Goal: Check status: Check status

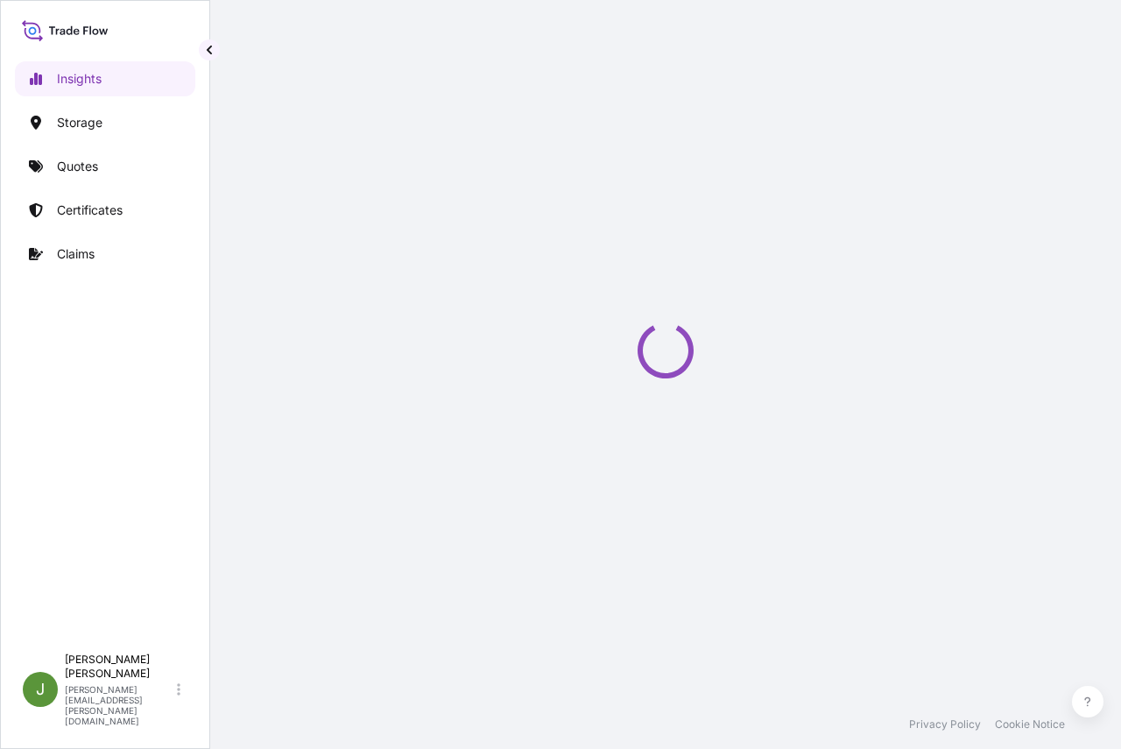
select select "2025"
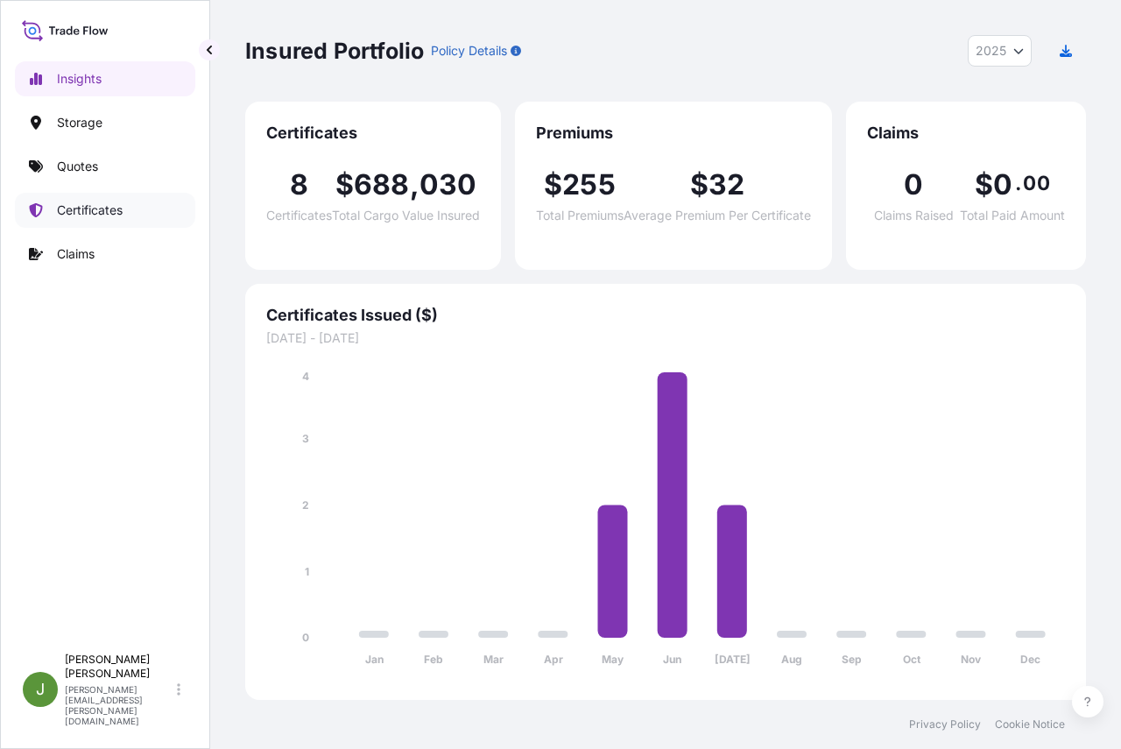
click at [91, 205] on p "Certificates" at bounding box center [90, 210] width 66 height 18
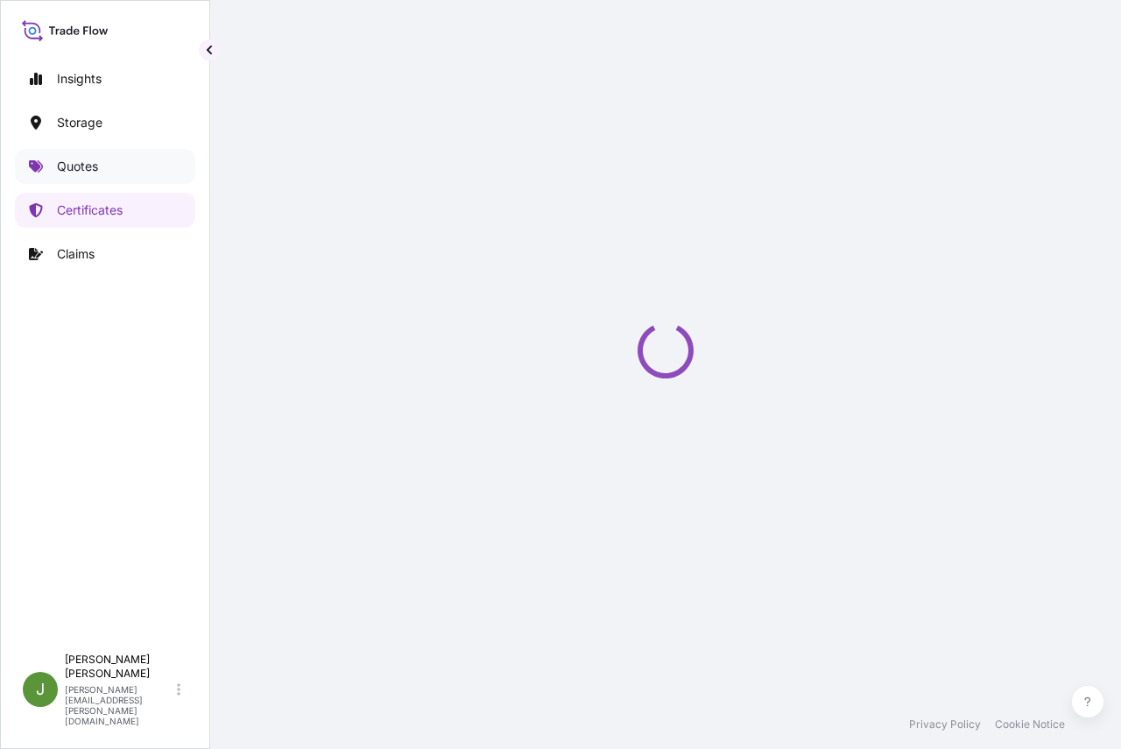
click at [69, 163] on p "Quotes" at bounding box center [77, 167] width 41 height 18
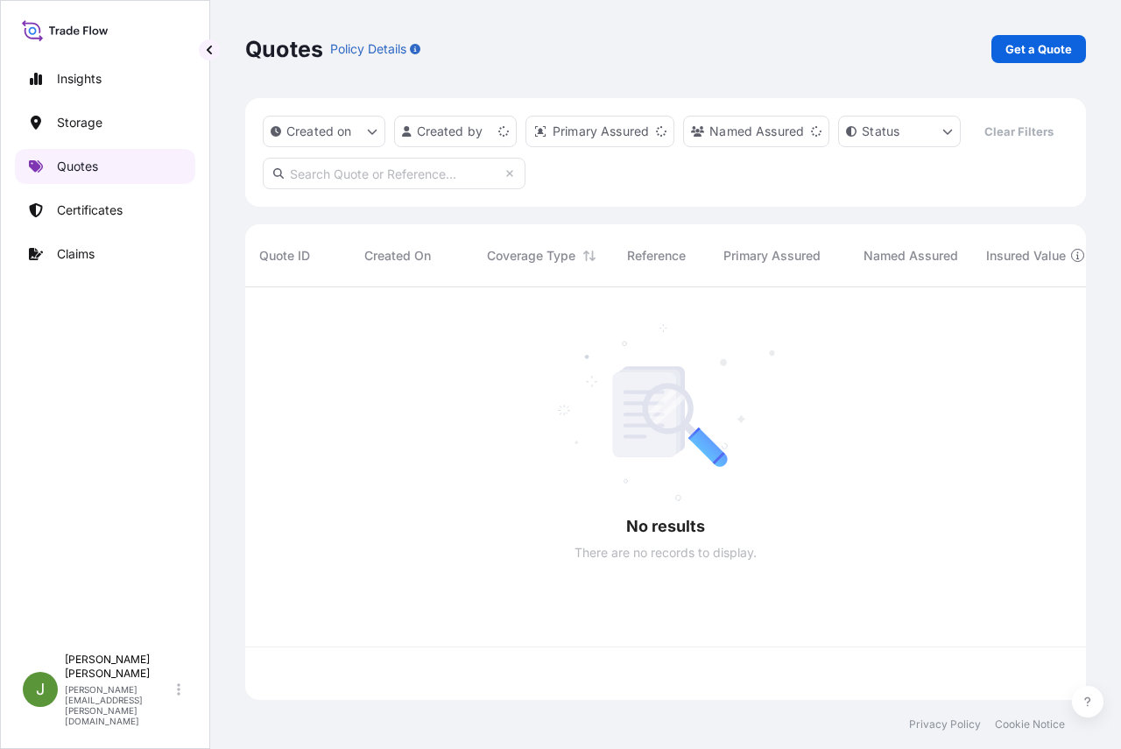
scroll to position [372, 827]
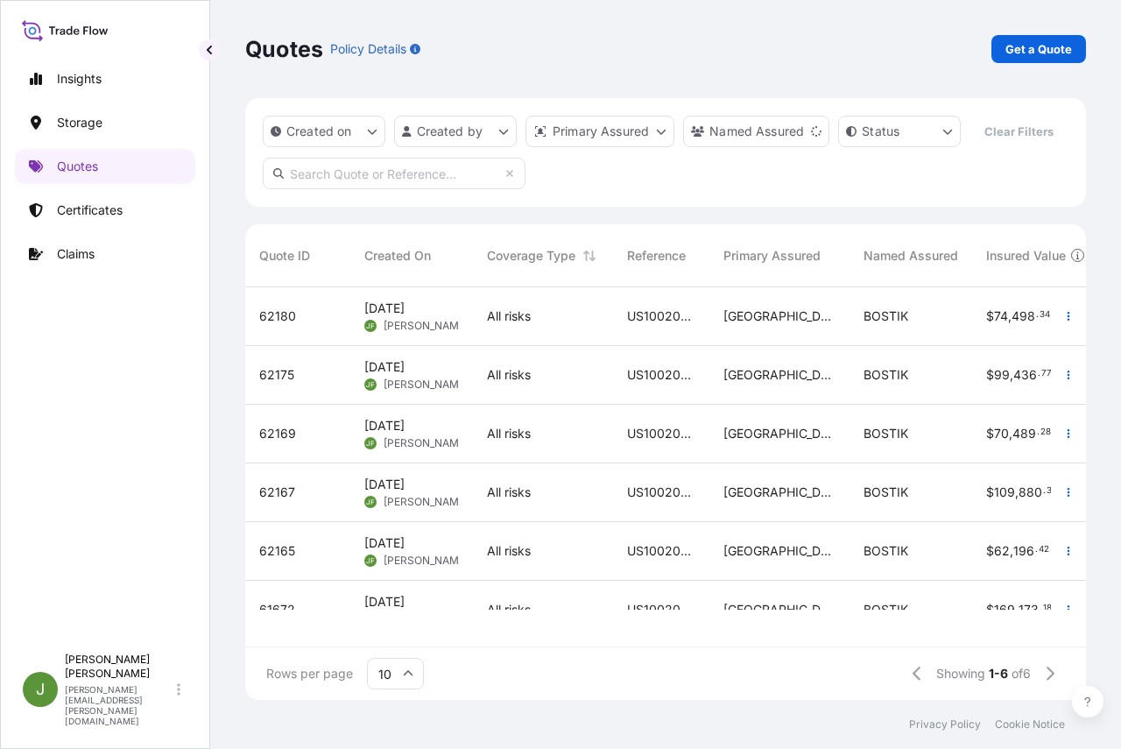
click at [374, 189] on input "text" at bounding box center [394, 174] width 263 height 32
paste input "US10020774151"
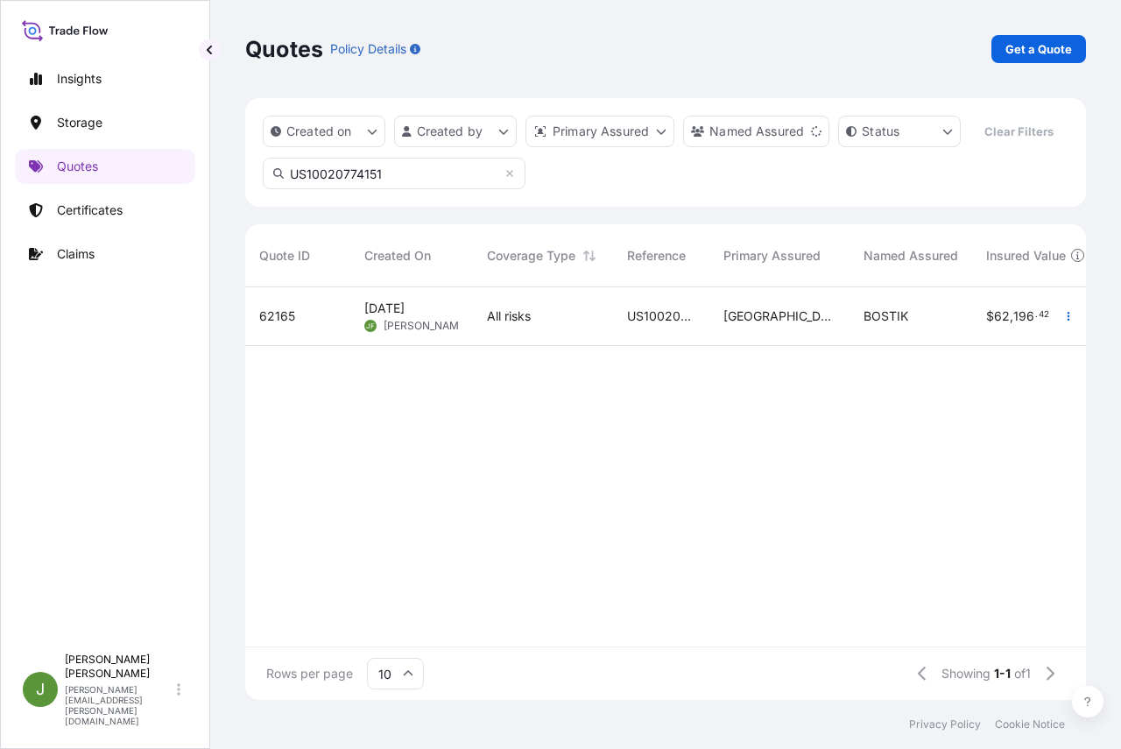
type input "US10020774151"
click at [673, 346] on div "US10020774151" at bounding box center [661, 316] width 96 height 59
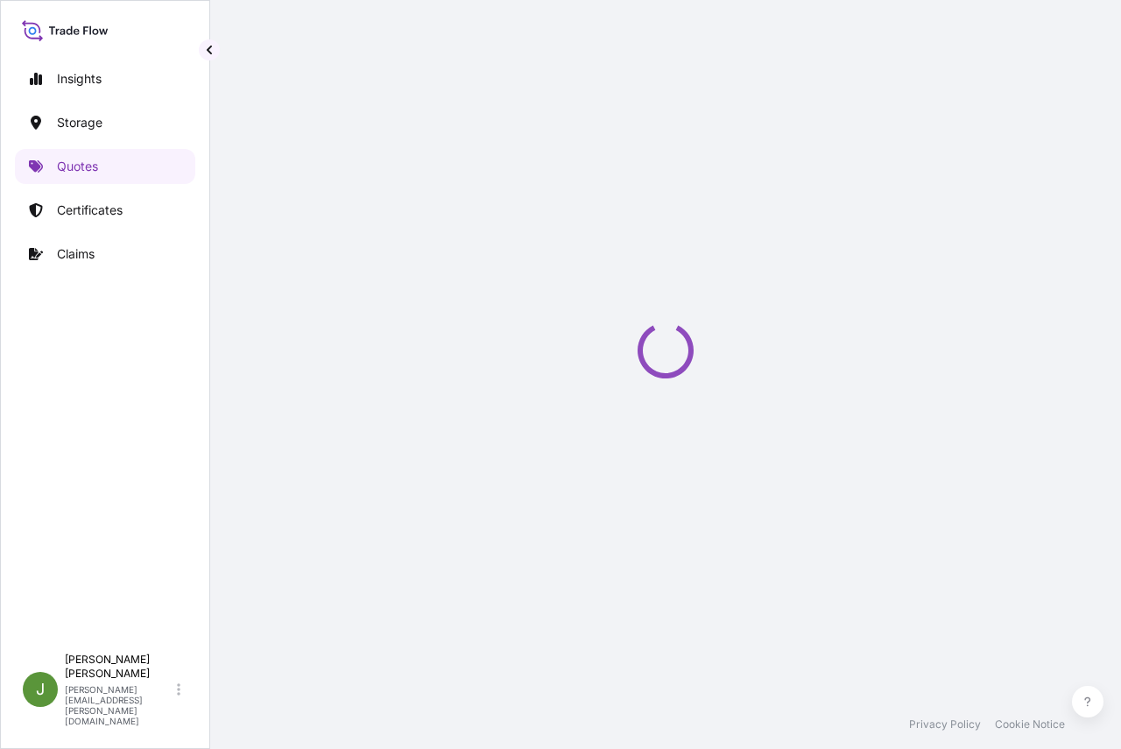
select select "Water"
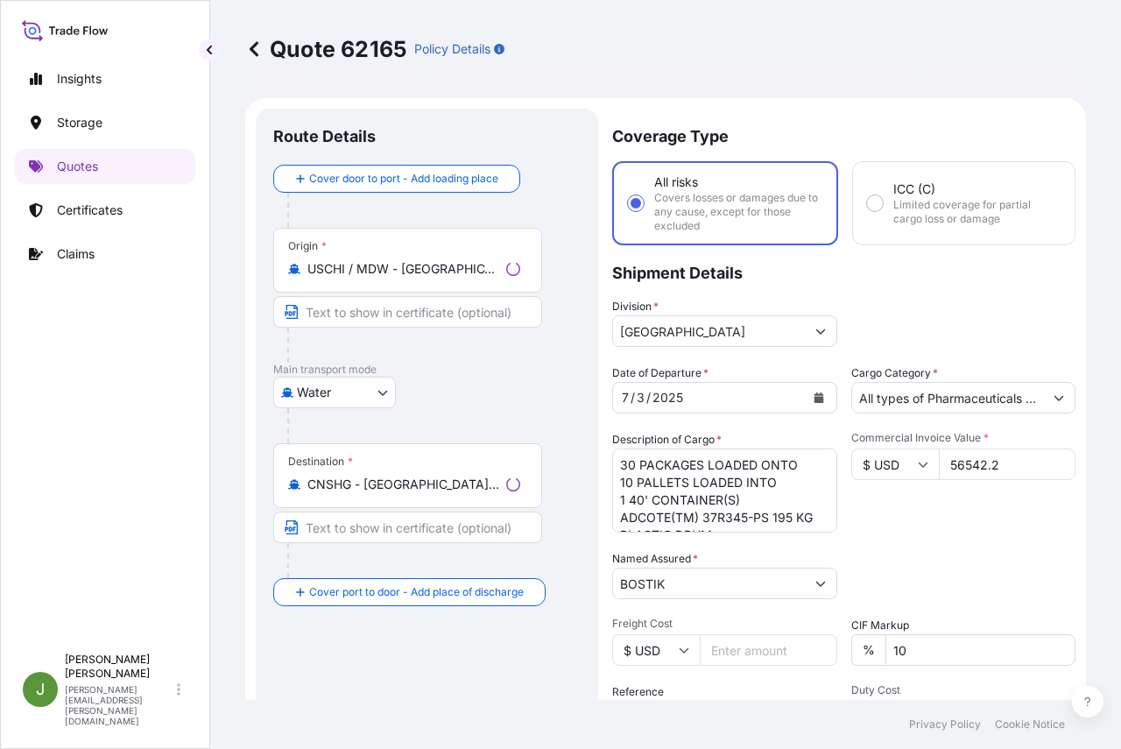
scroll to position [870, 0]
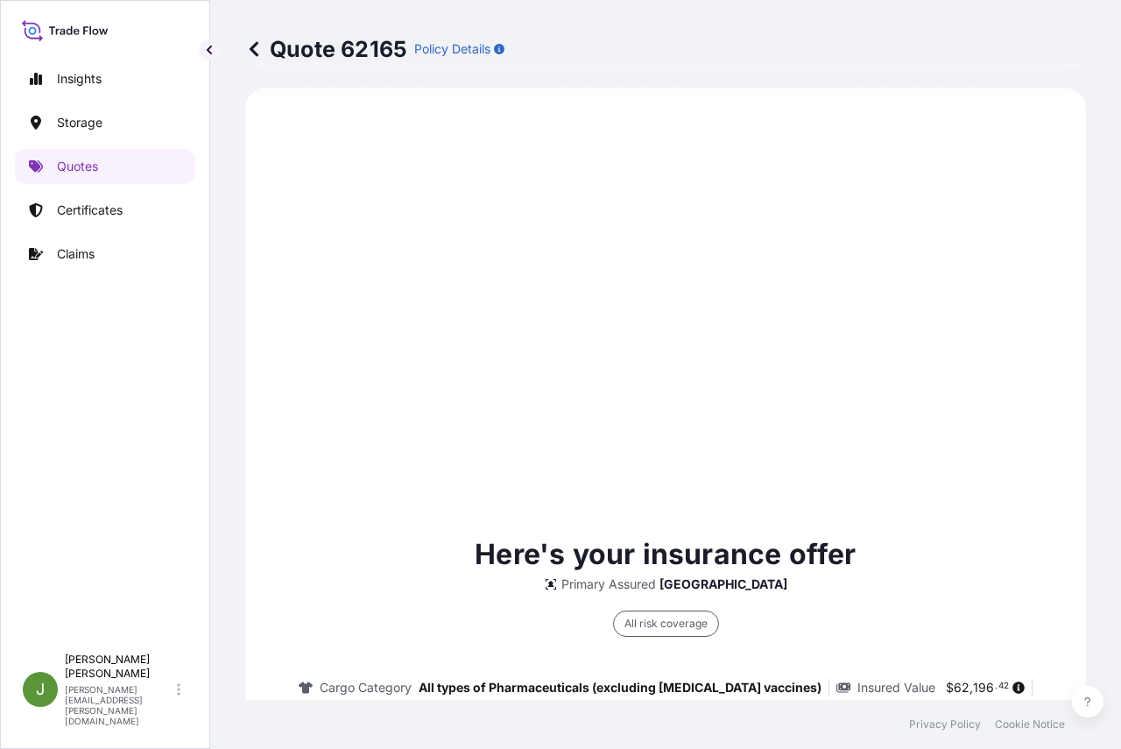
click at [673, 364] on div "Here's your insurance offer Primary Assured York All risk coverage Cargo Catego…" at bounding box center [666, 761] width 792 height 1299
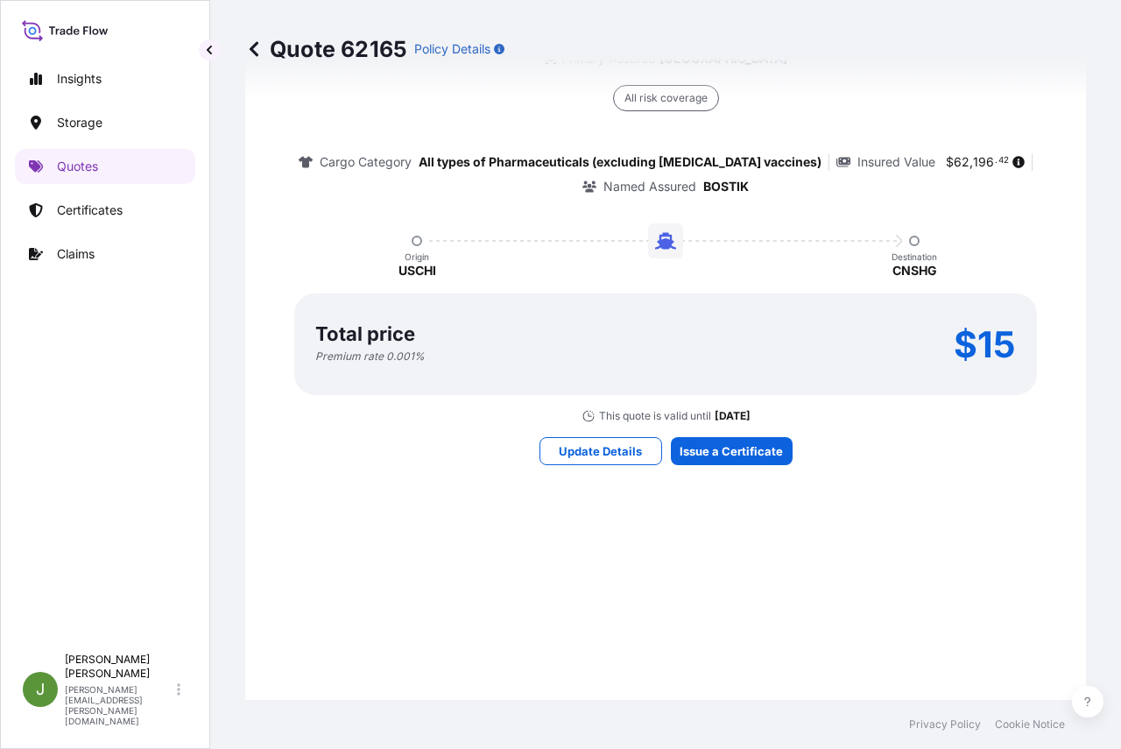
scroll to position [1482, 0]
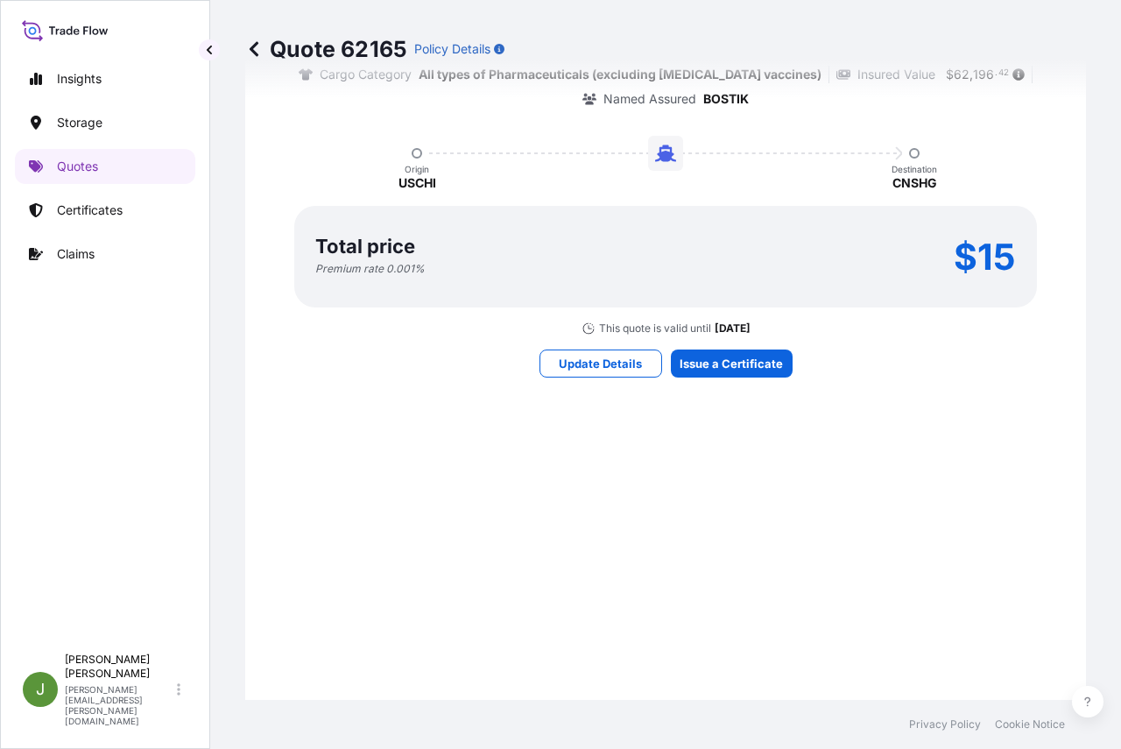
click at [573, 446] on div "Here's your insurance offer Primary Assured York All risk coverage Cargo Catego…" at bounding box center [666, 148] width 792 height 1299
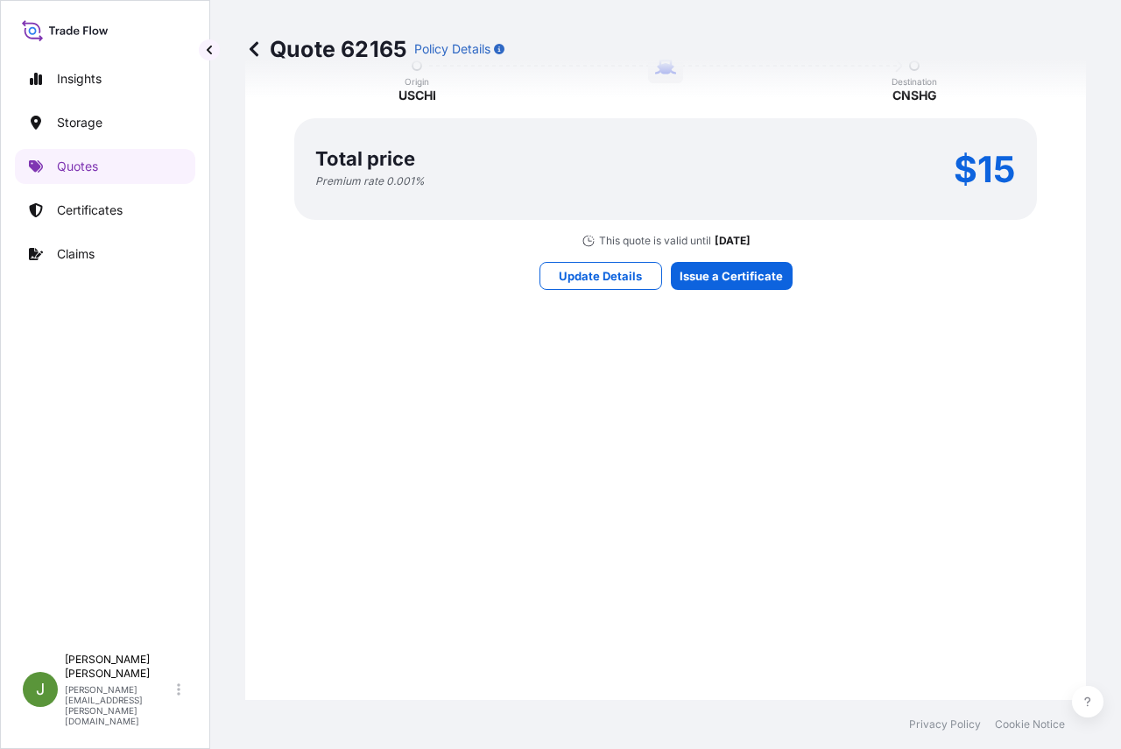
scroll to position [1220, 0]
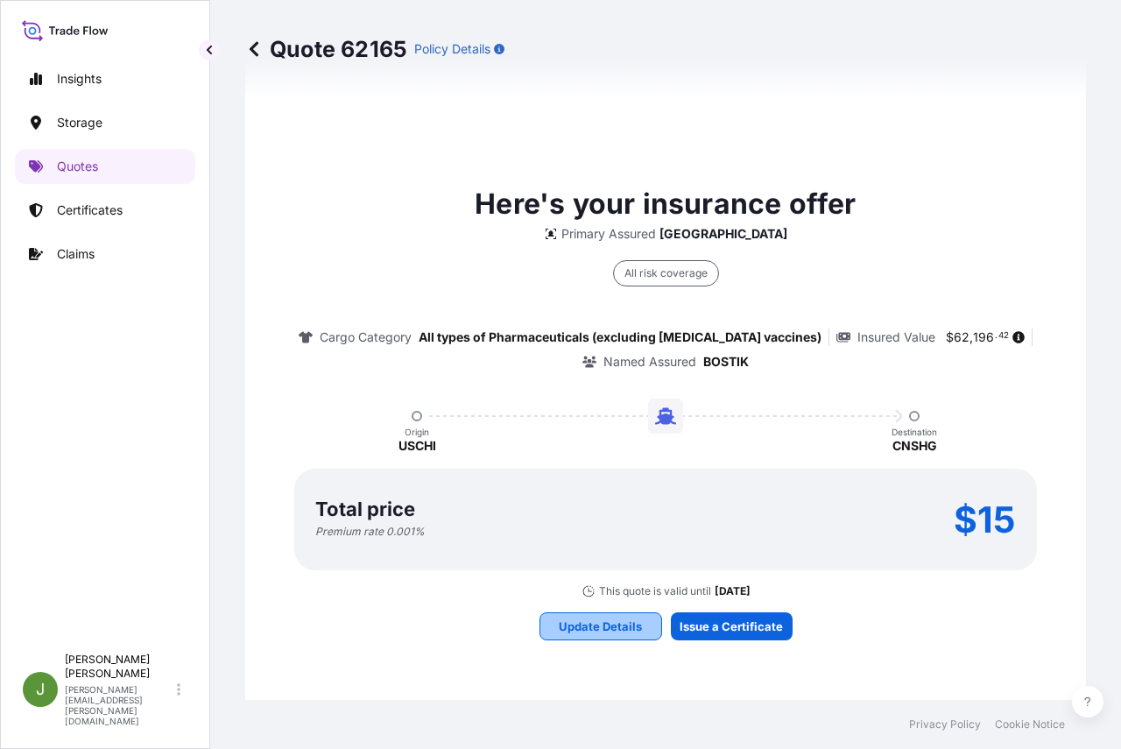
click at [590, 625] on p "Update Details" at bounding box center [600, 626] width 83 height 18
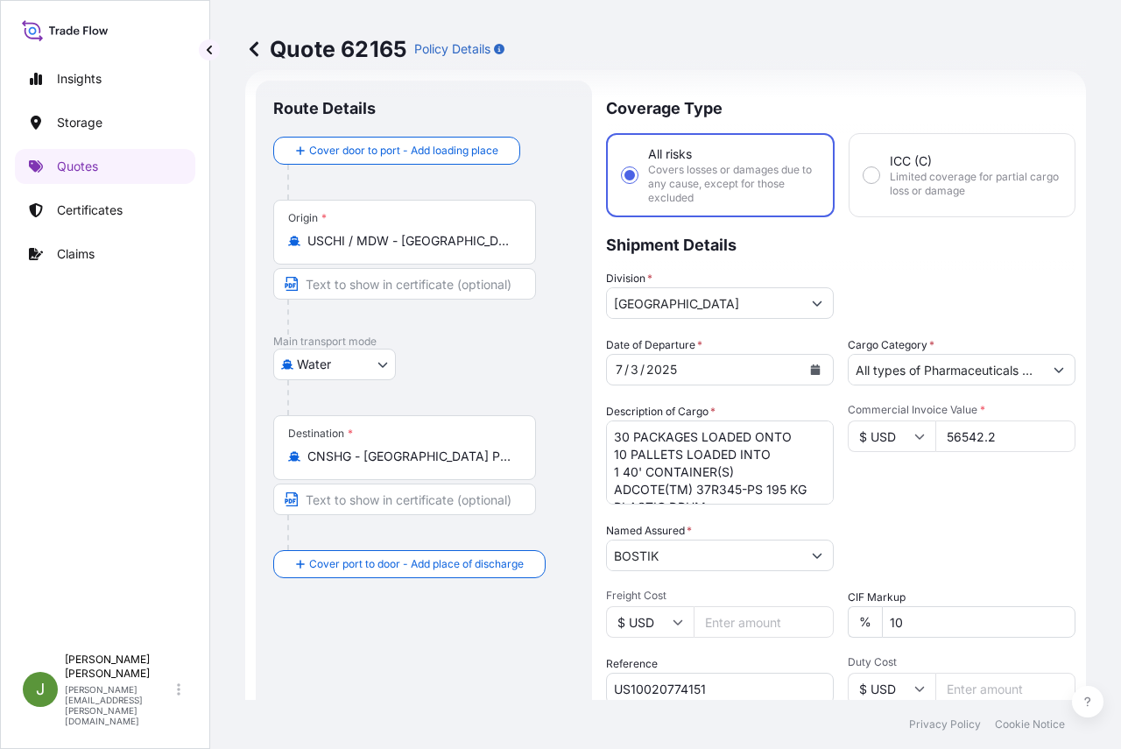
scroll to position [116, 0]
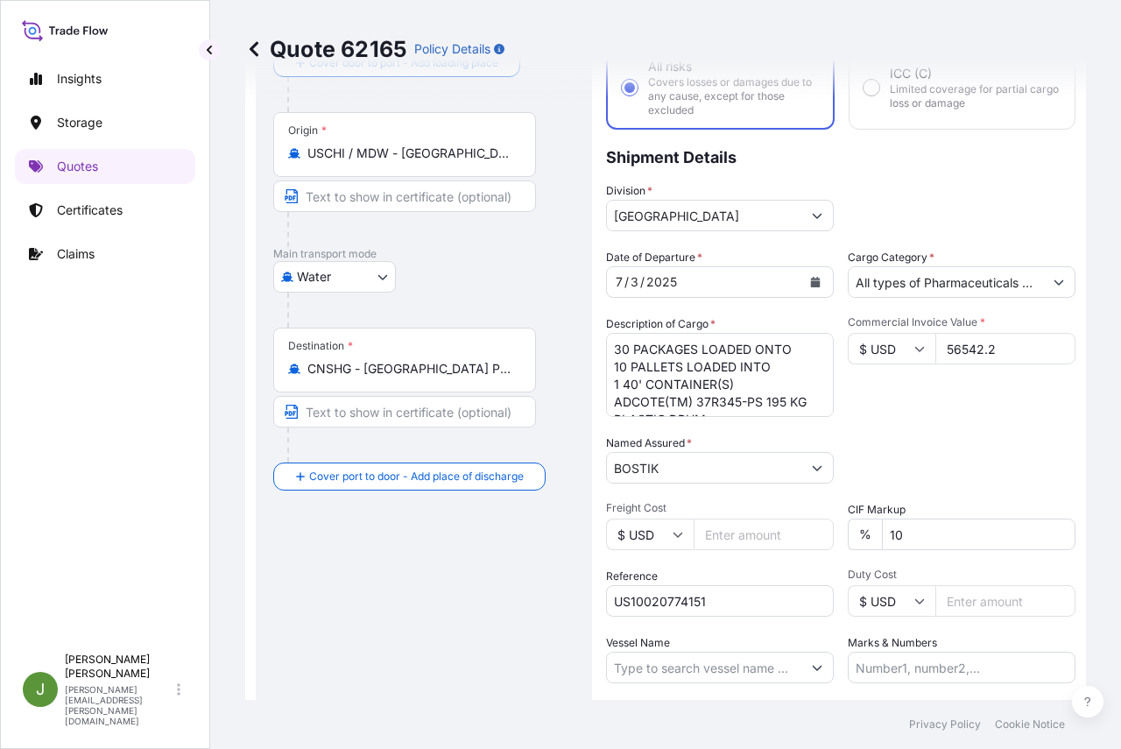
click at [936, 278] on input "All types of Pharmaceuticals (excluding [MEDICAL_DATA] vaccines)" at bounding box center [946, 282] width 194 height 32
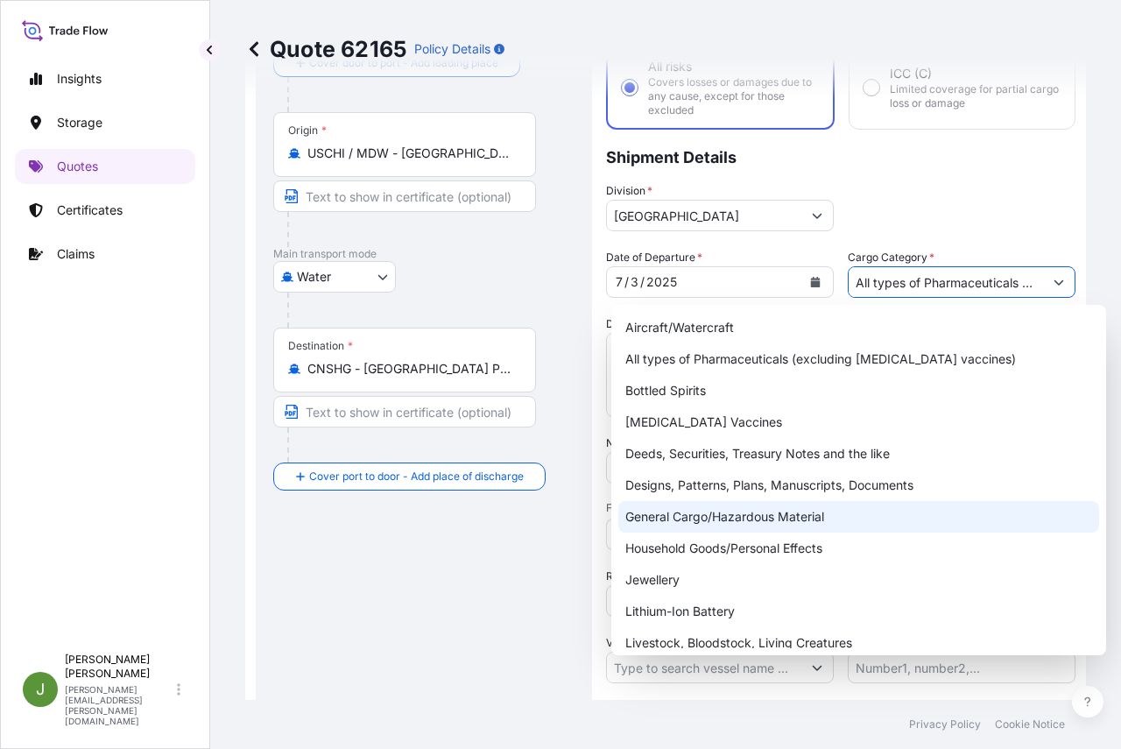
click at [716, 513] on div "General Cargo/Hazardous Material" at bounding box center [858, 517] width 481 height 32
type input "General Cargo/Hazardous Material"
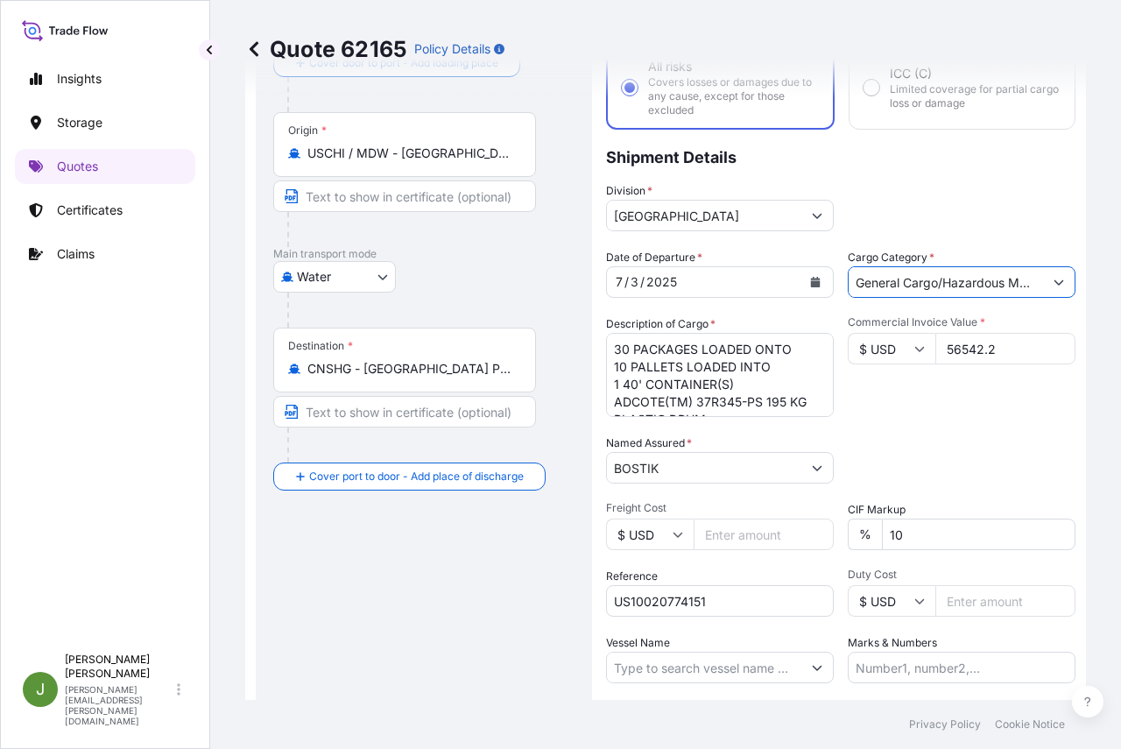
click at [967, 412] on div "Commercial Invoice Value * $ USD 56542.2" at bounding box center [962, 366] width 228 height 102
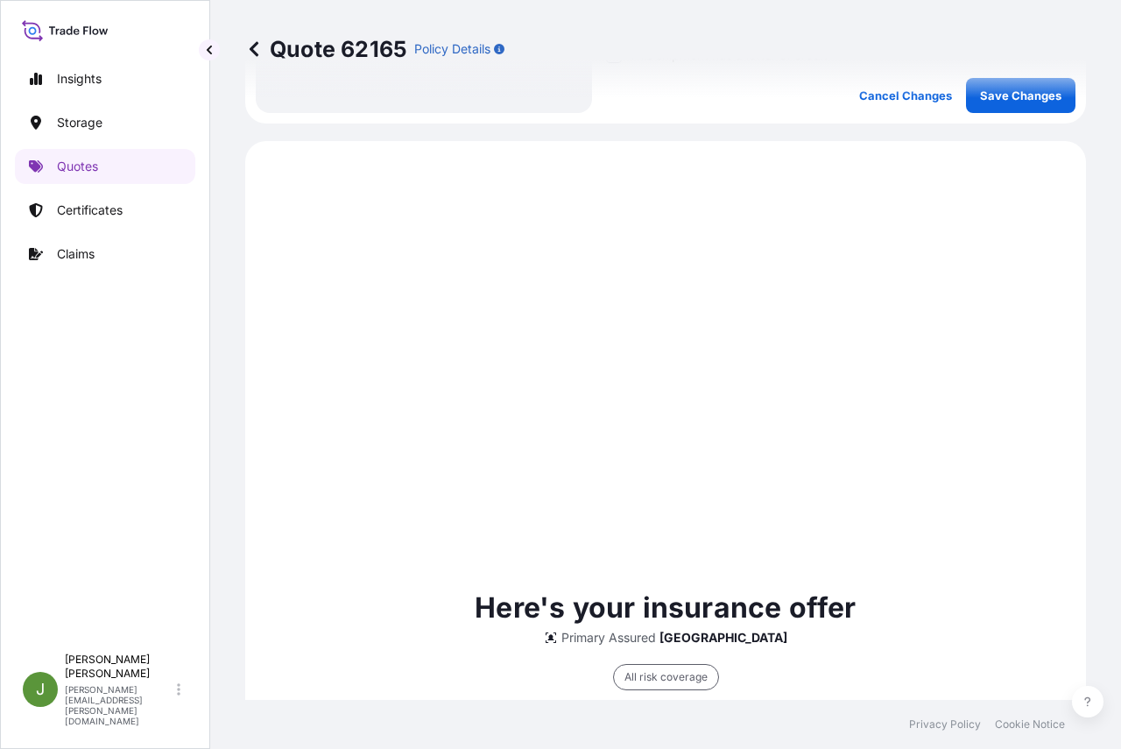
scroll to position [641, 0]
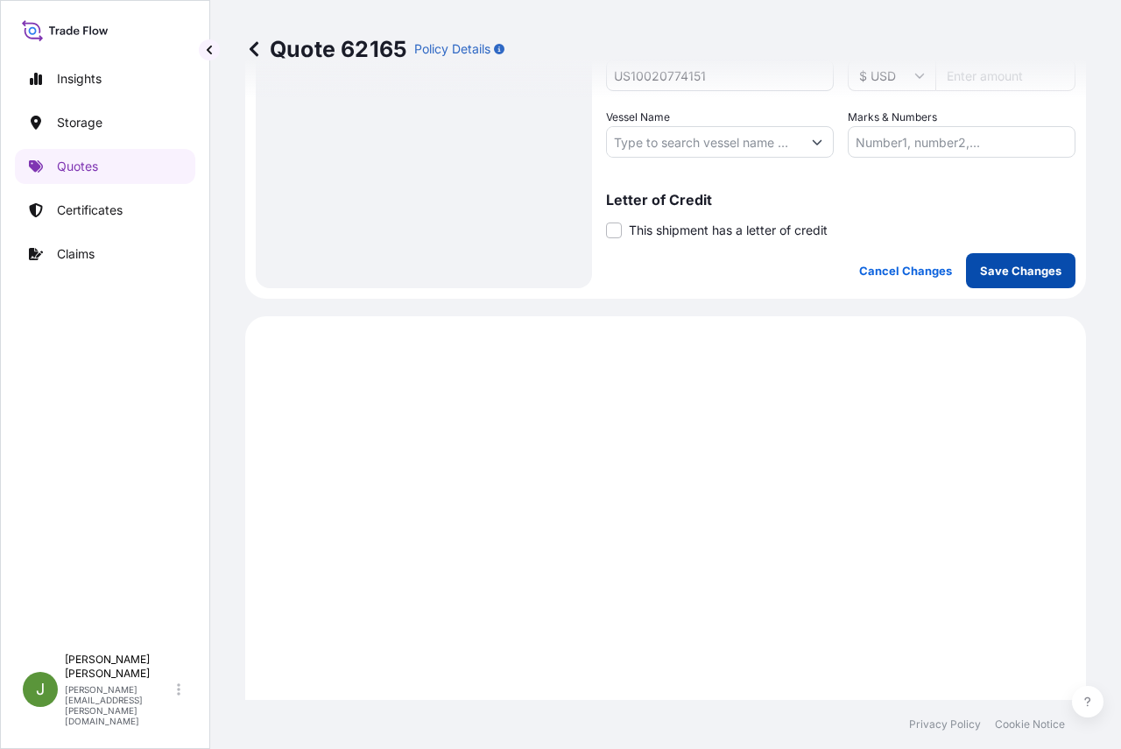
click at [1002, 270] on p "Save Changes" at bounding box center [1020, 271] width 81 height 18
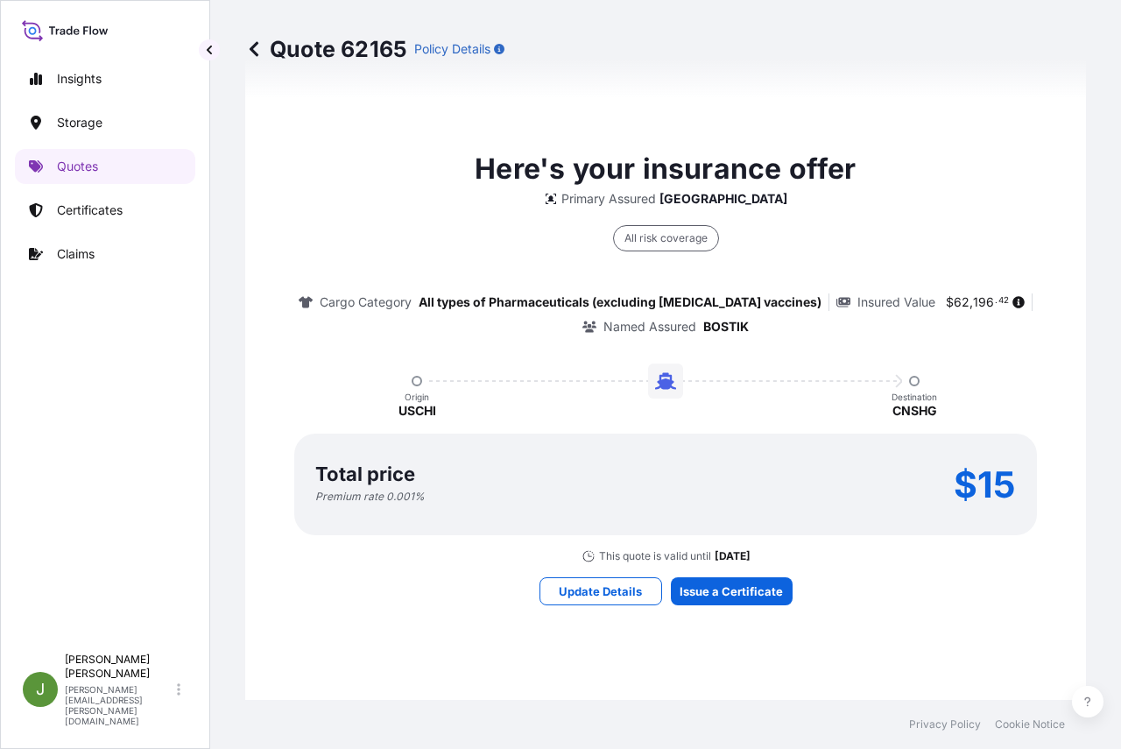
scroll to position [1167, 0]
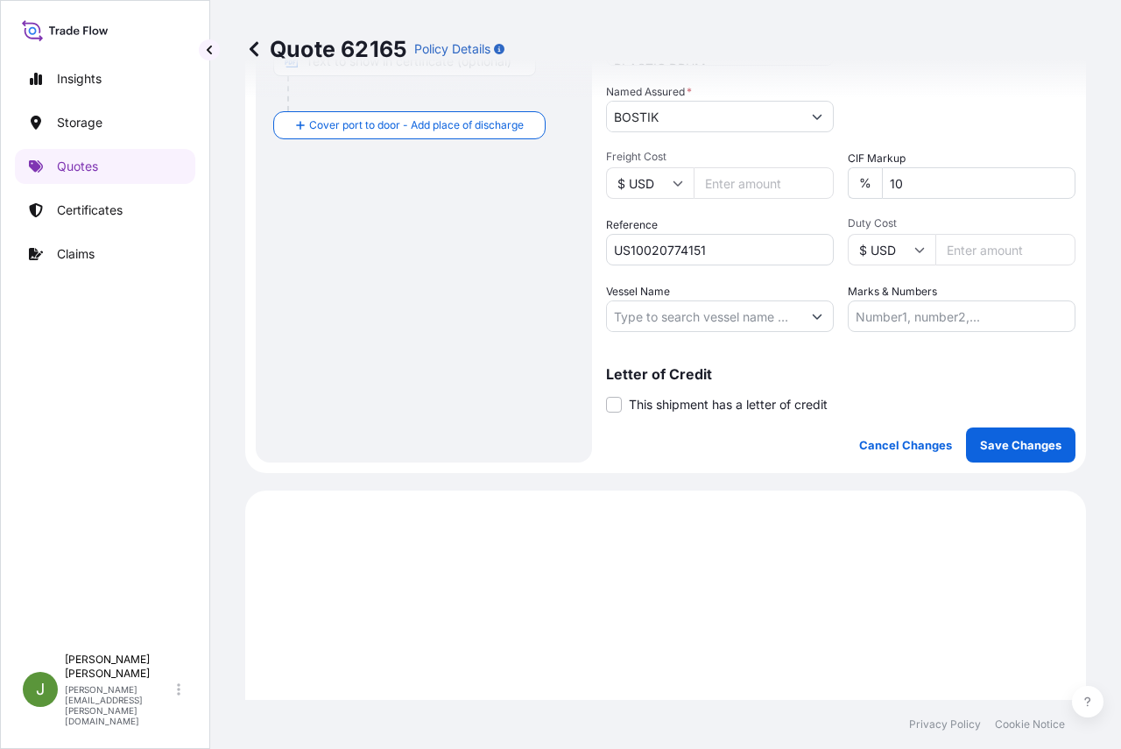
select select "Water"
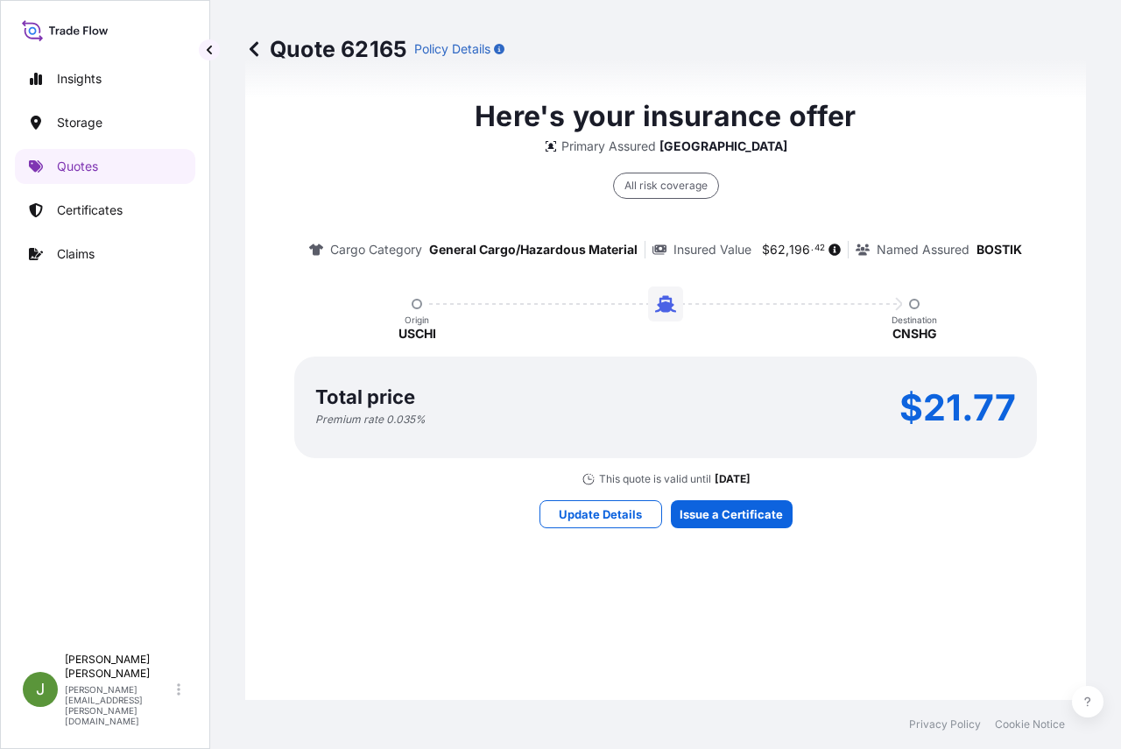
scroll to position [870, 0]
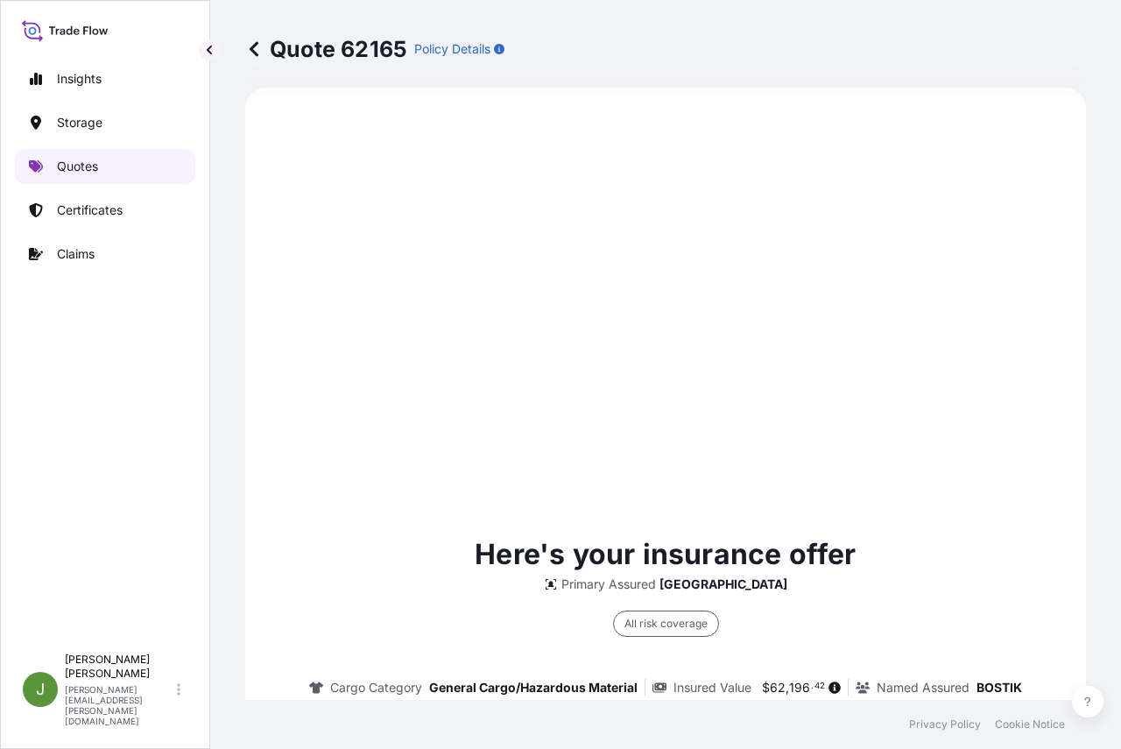
click at [77, 162] on p "Quotes" at bounding box center [77, 167] width 41 height 18
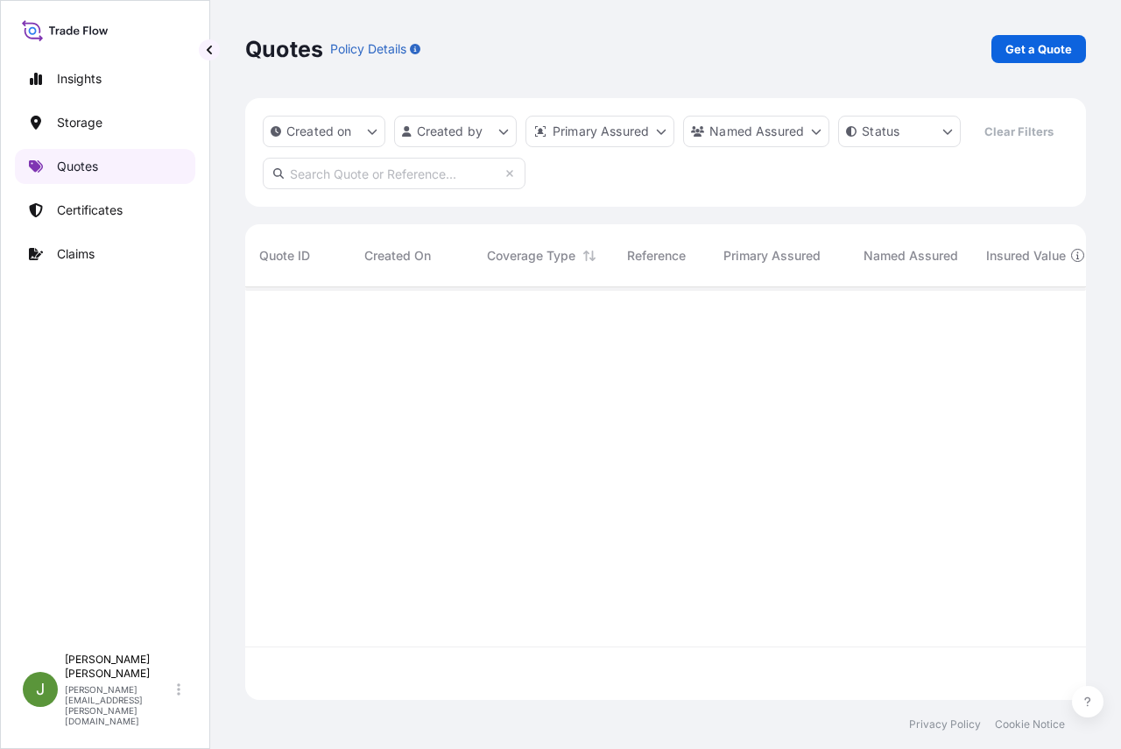
scroll to position [372, 827]
click at [364, 189] on input "text" at bounding box center [394, 174] width 263 height 32
paste input "US10020790349"
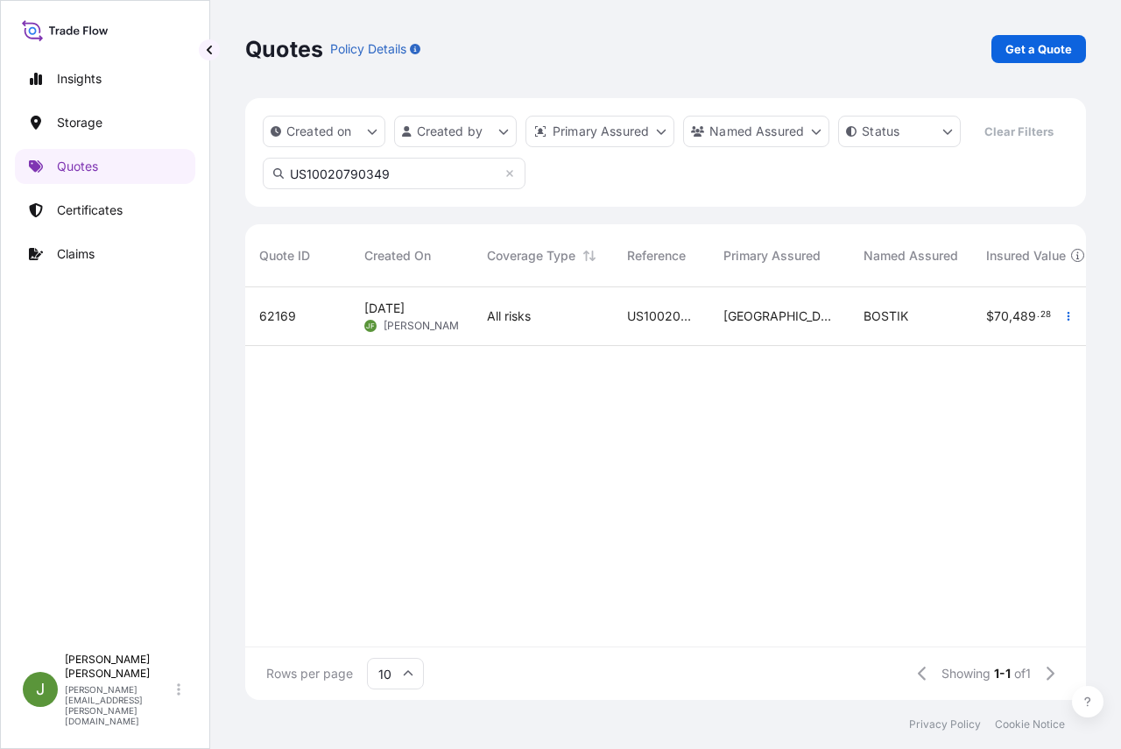
type input "US10020790349"
click at [662, 325] on span "US10020790349" at bounding box center [661, 316] width 68 height 18
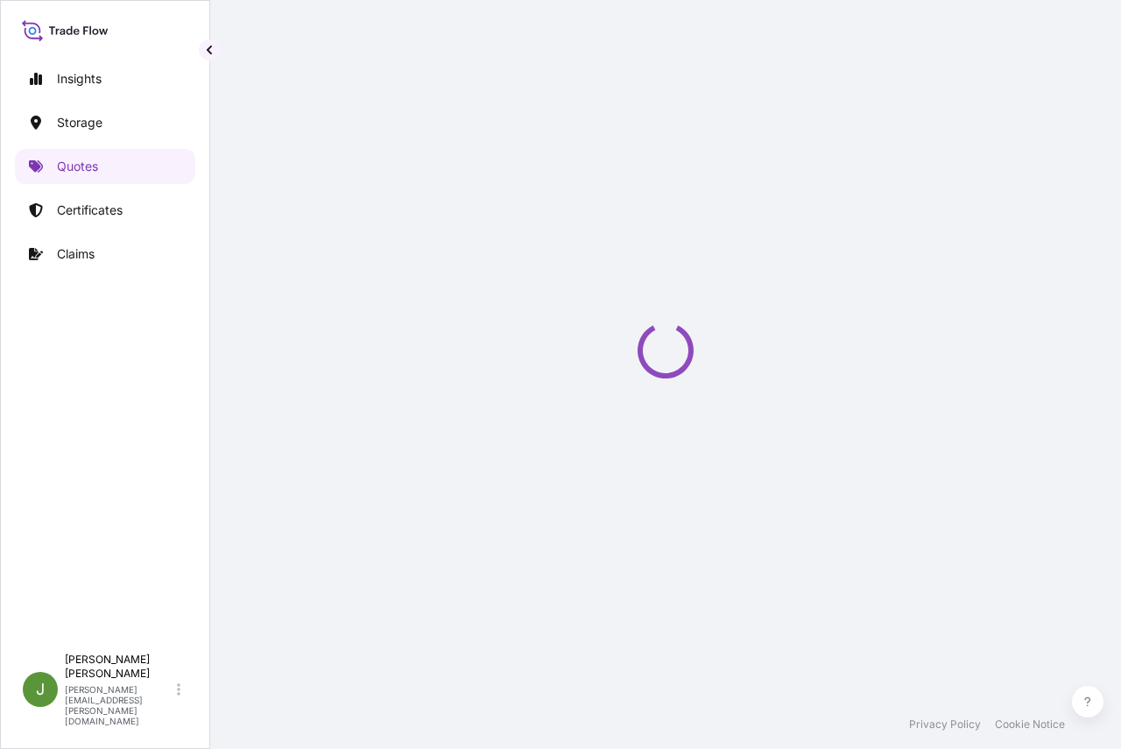
select select "Water"
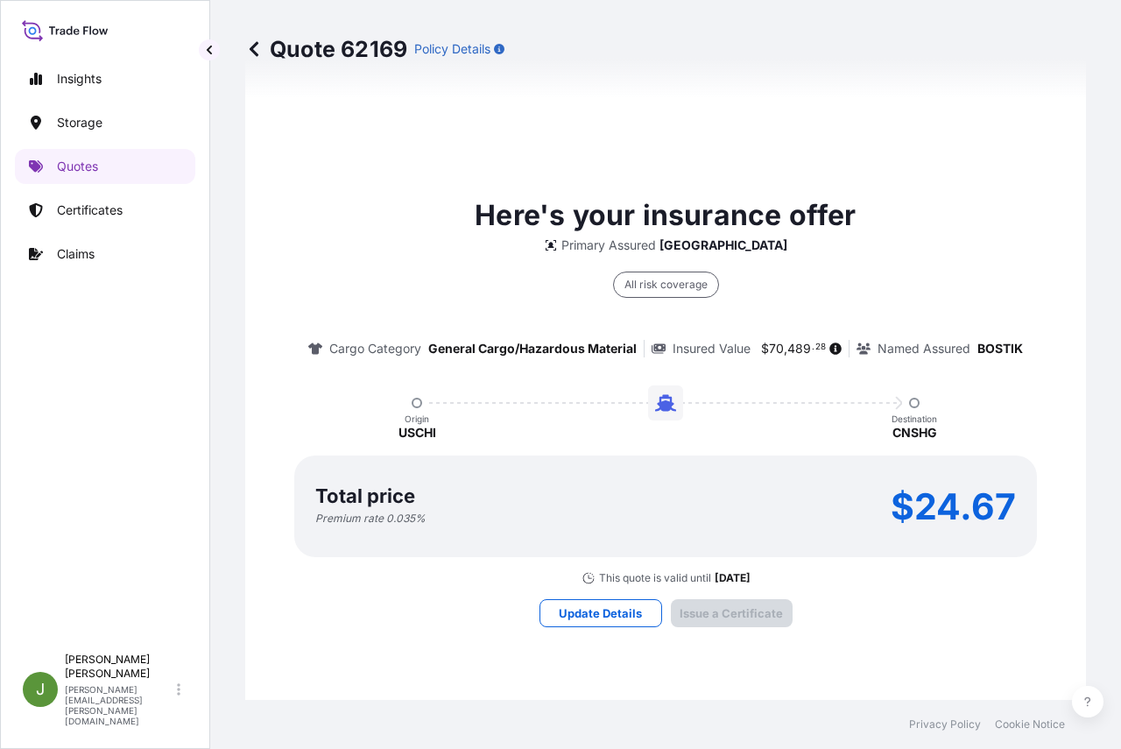
scroll to position [2679, 0]
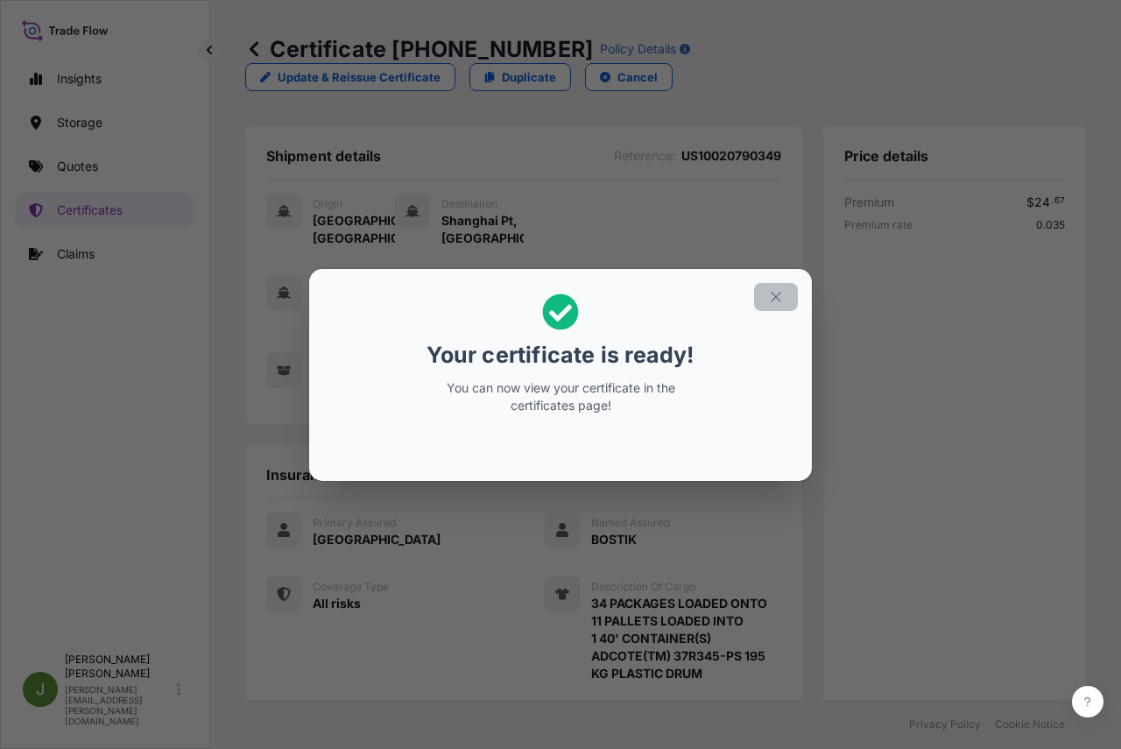
click at [778, 292] on icon "button" at bounding box center [776, 297] width 16 height 16
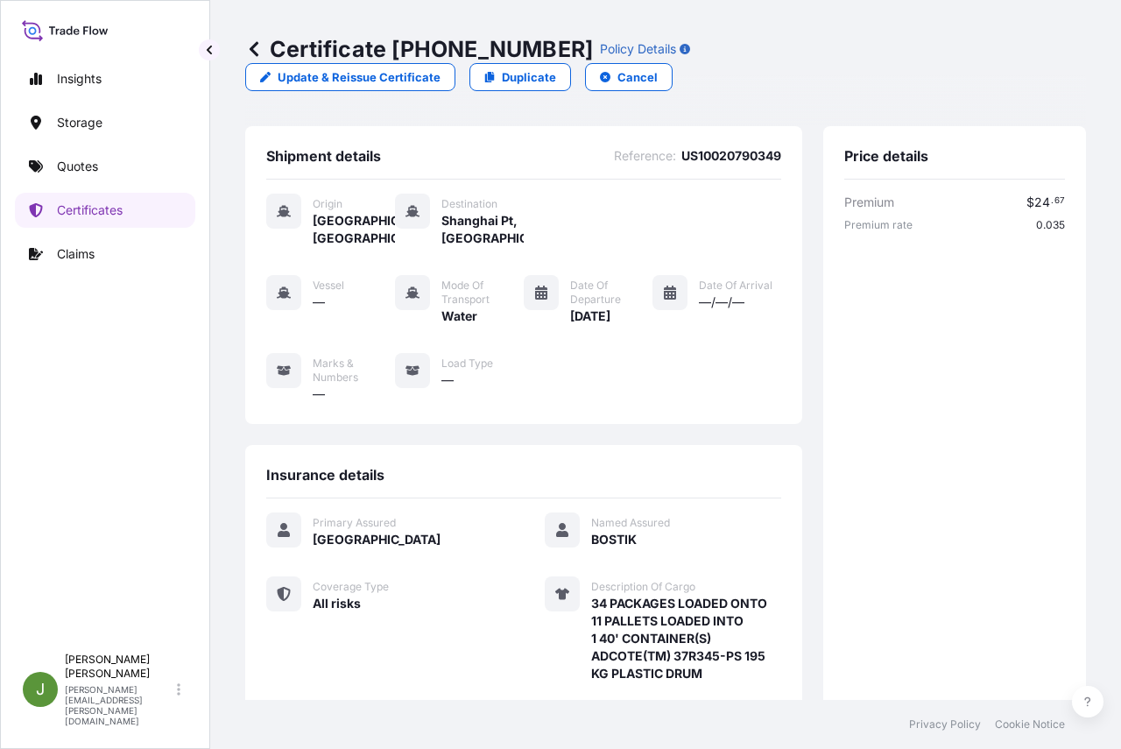
scroll to position [415, 0]
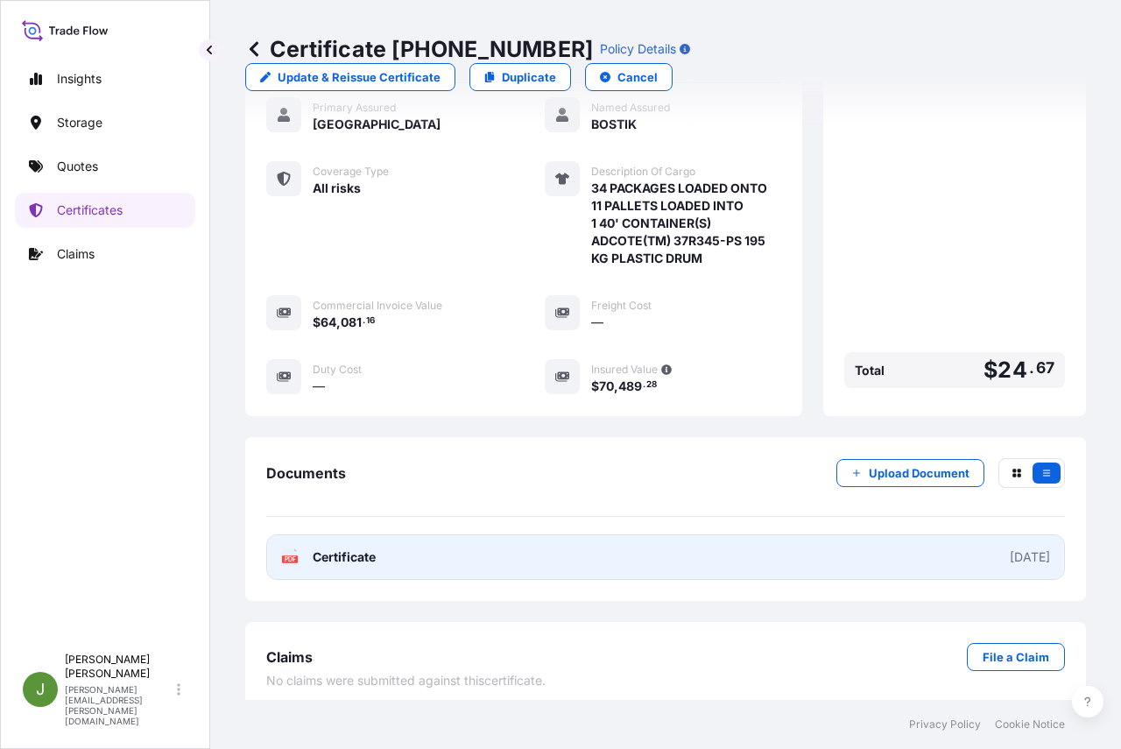
click at [897, 552] on link "PDF Certificate [DATE]" at bounding box center [665, 557] width 799 height 46
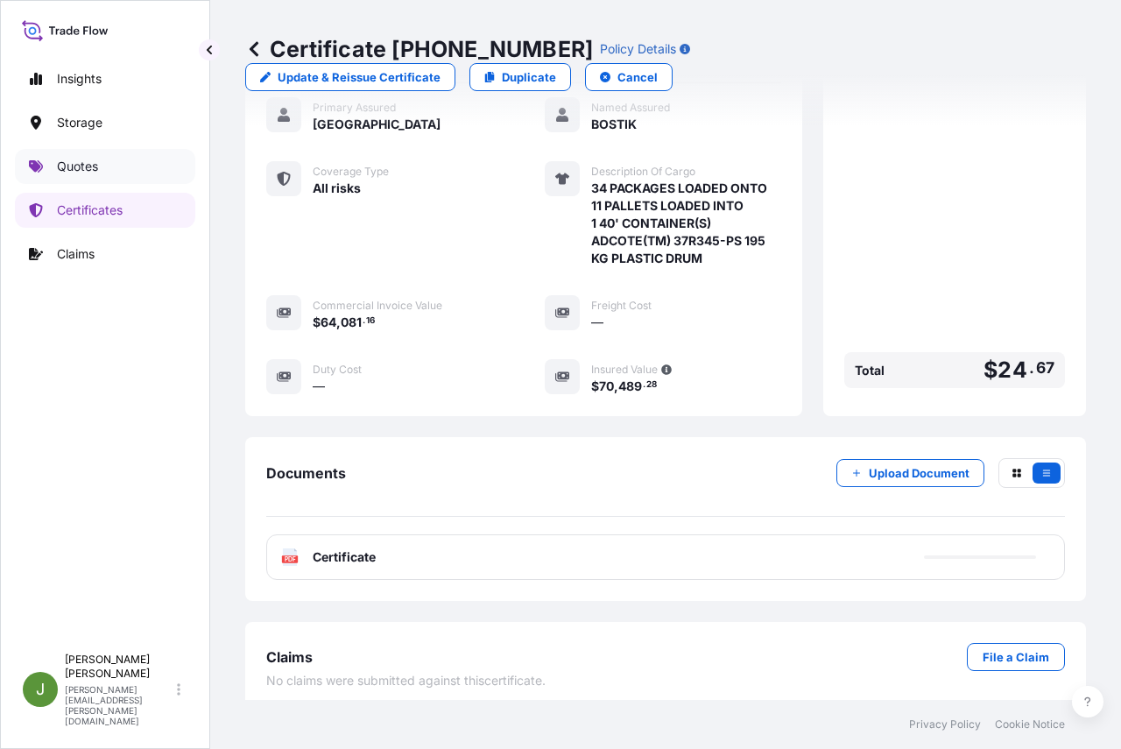
click at [81, 164] on p "Quotes" at bounding box center [77, 167] width 41 height 18
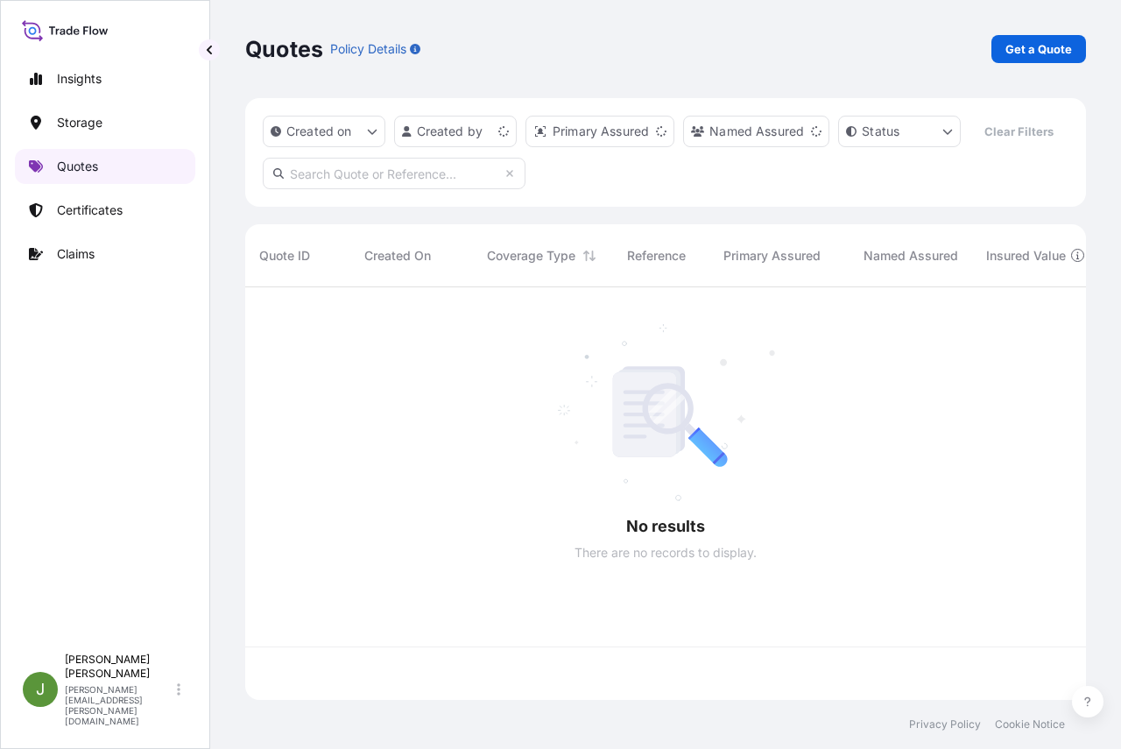
scroll to position [372, 827]
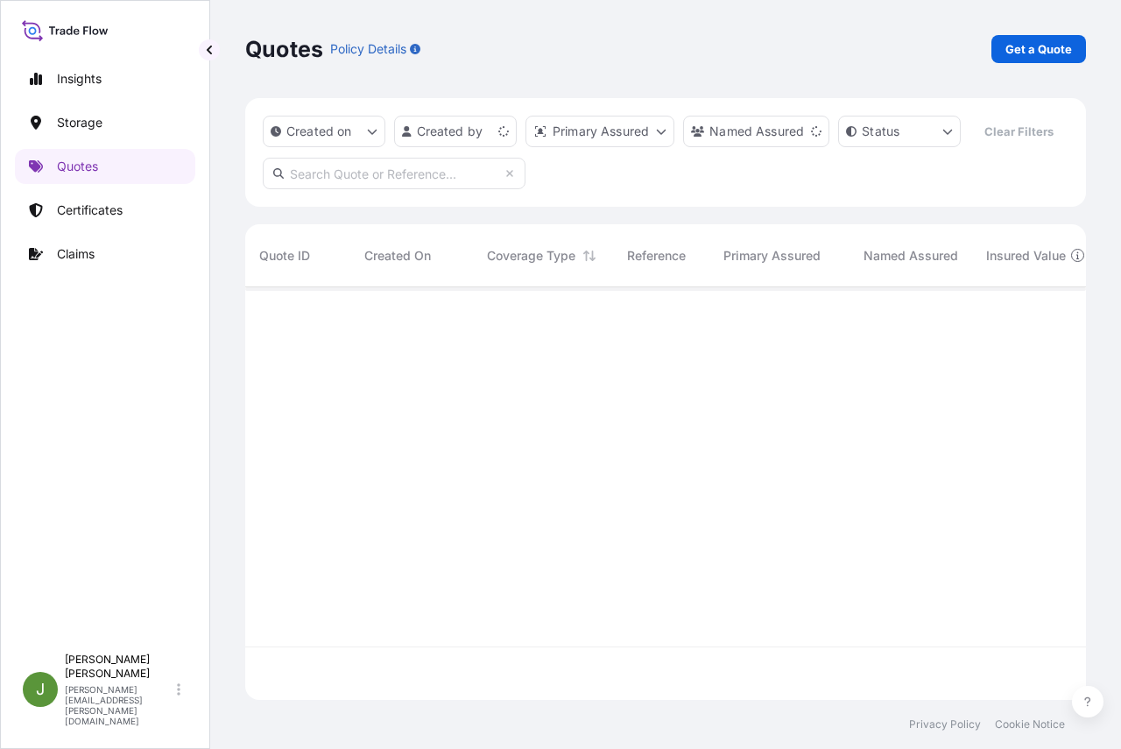
click at [362, 189] on input "text" at bounding box center [394, 174] width 263 height 32
paste input "US10020774151"
type input "US10020774151"
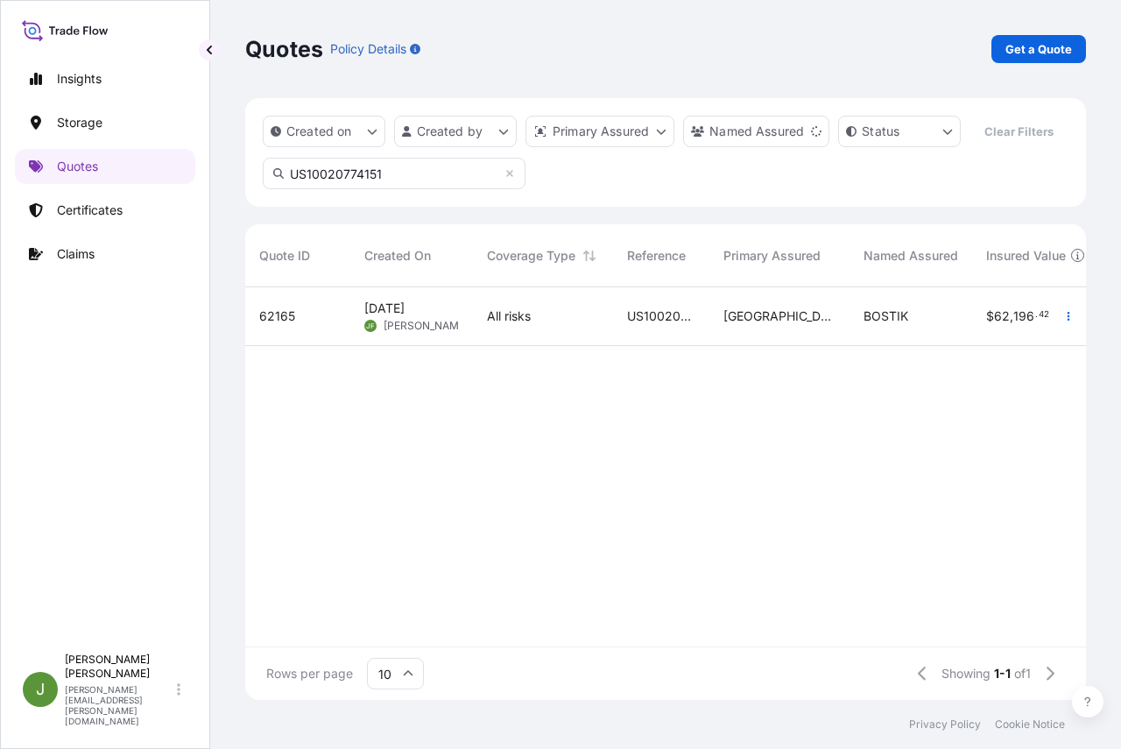
click at [665, 325] on span "US10020774151" at bounding box center [661, 316] width 68 height 18
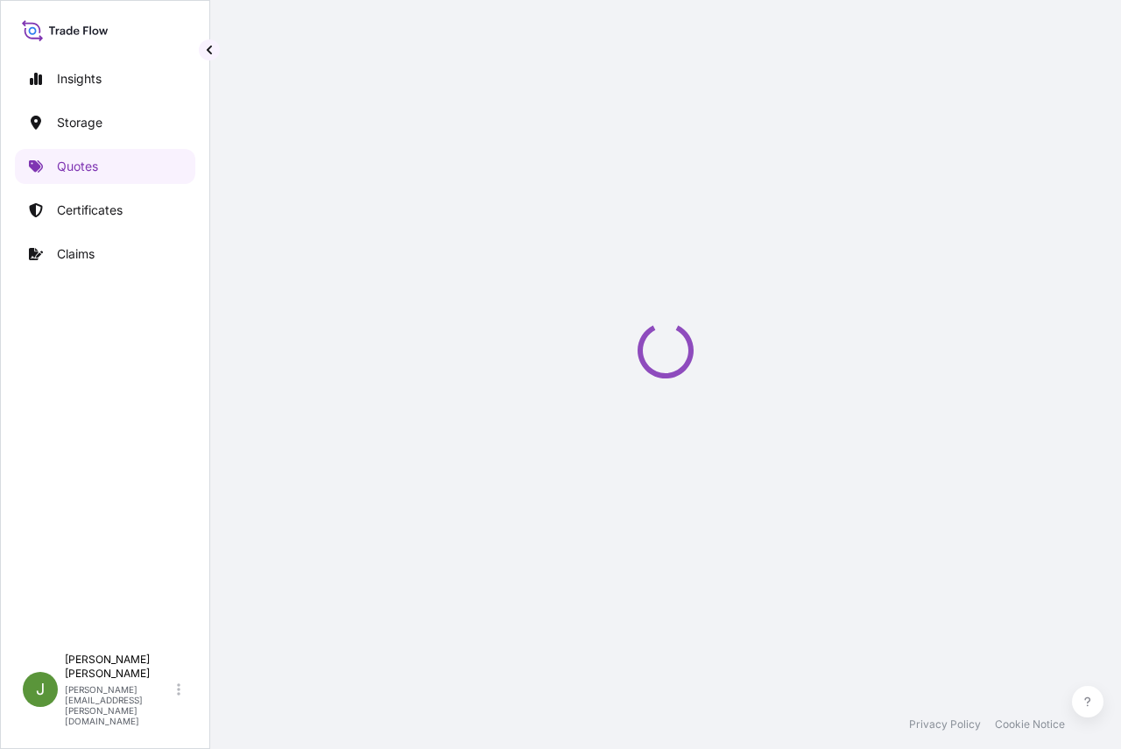
select select "Water"
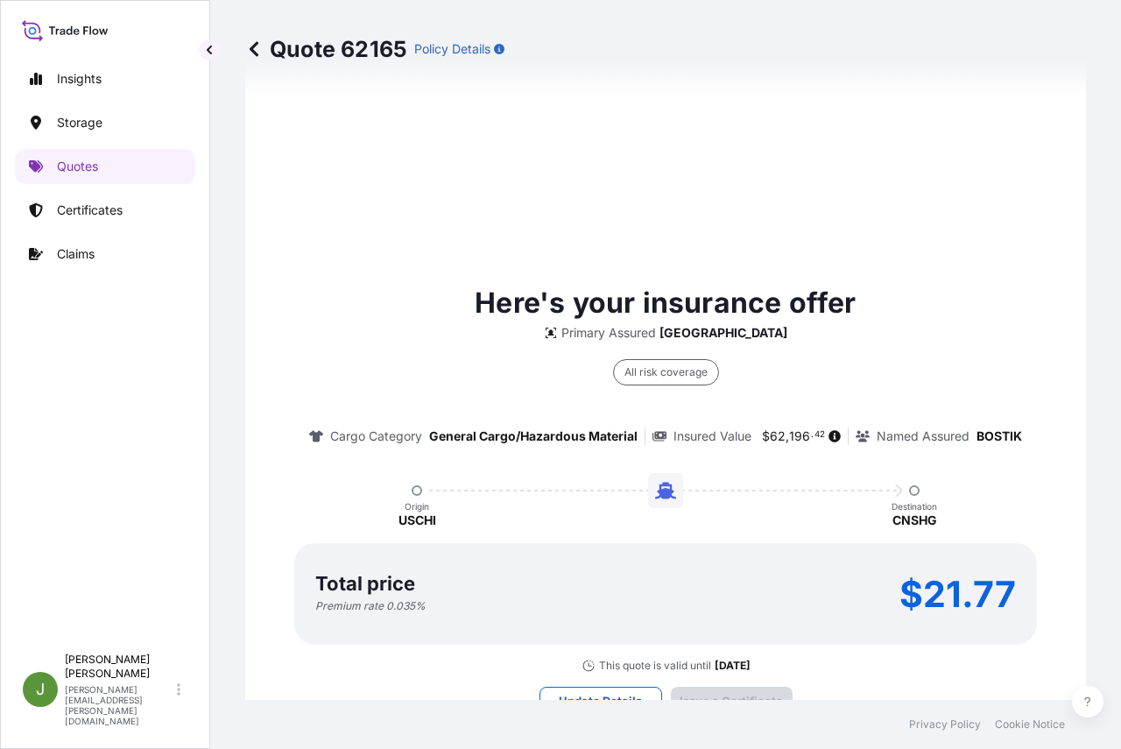
scroll to position [2679, 0]
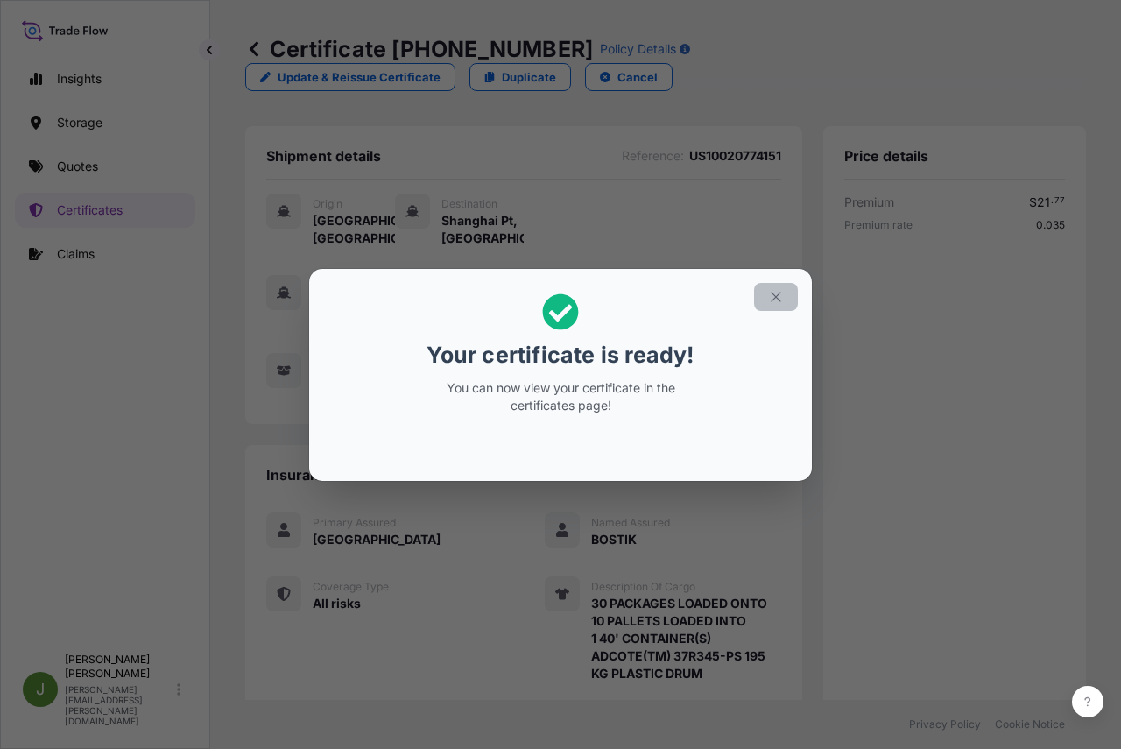
click at [776, 301] on icon "button" at bounding box center [776, 297] width 16 height 16
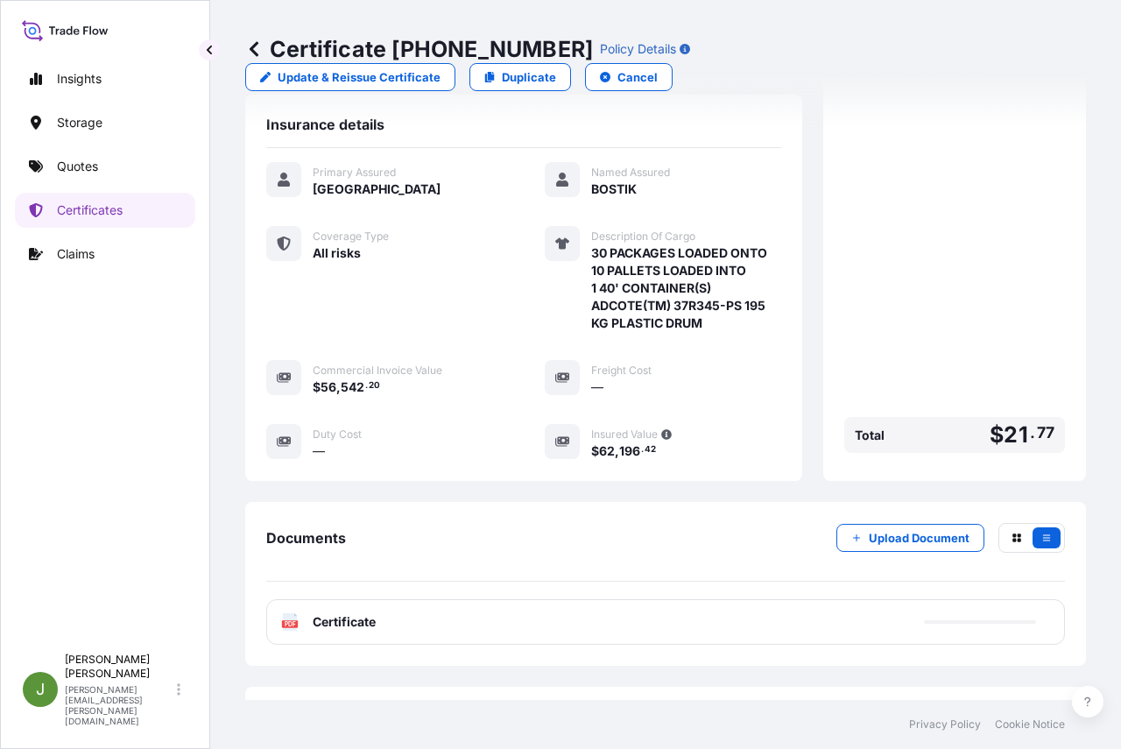
scroll to position [415, 0]
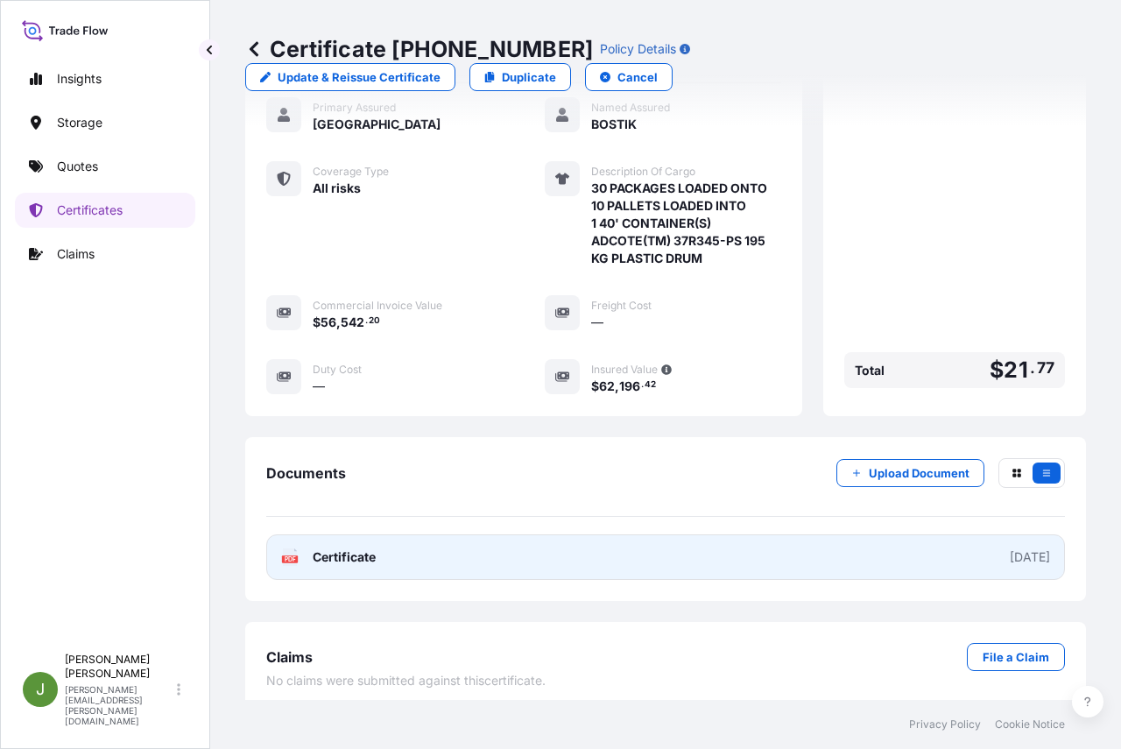
click at [599, 548] on link "PDF Certificate [DATE]" at bounding box center [665, 557] width 799 height 46
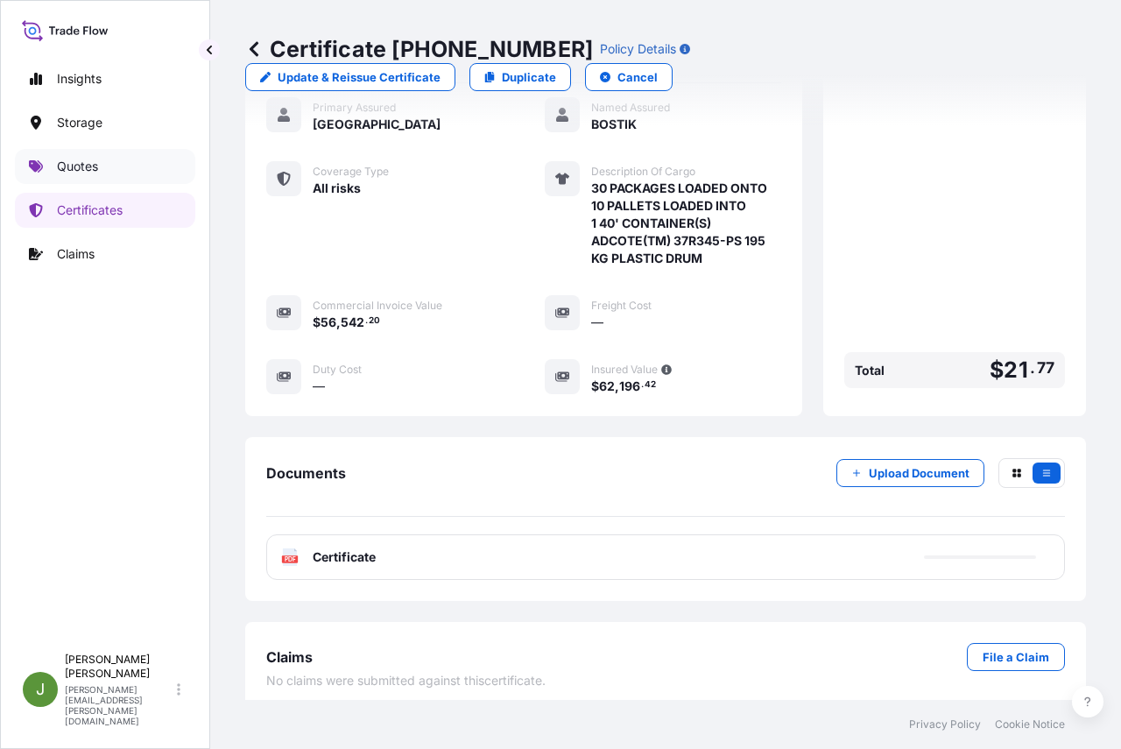
click at [81, 167] on p "Quotes" at bounding box center [77, 167] width 41 height 18
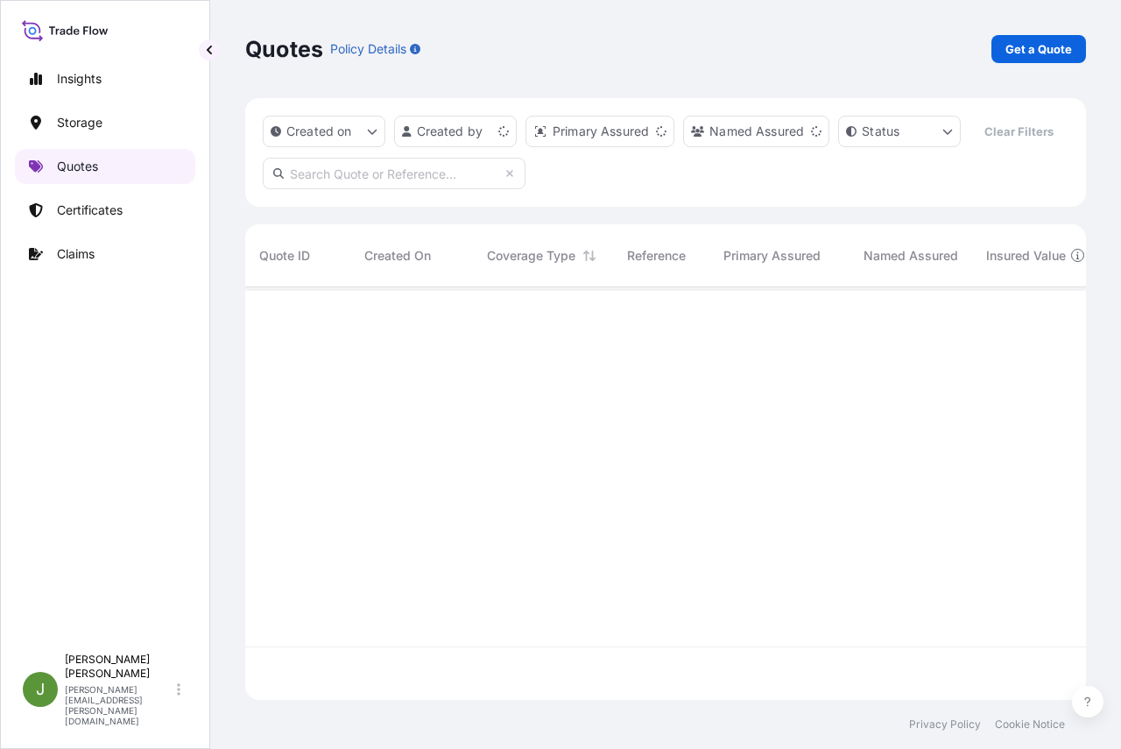
scroll to position [372, 827]
click at [348, 189] on input "text" at bounding box center [394, 174] width 263 height 32
paste input "US10020790348"
type input "US10020790348"
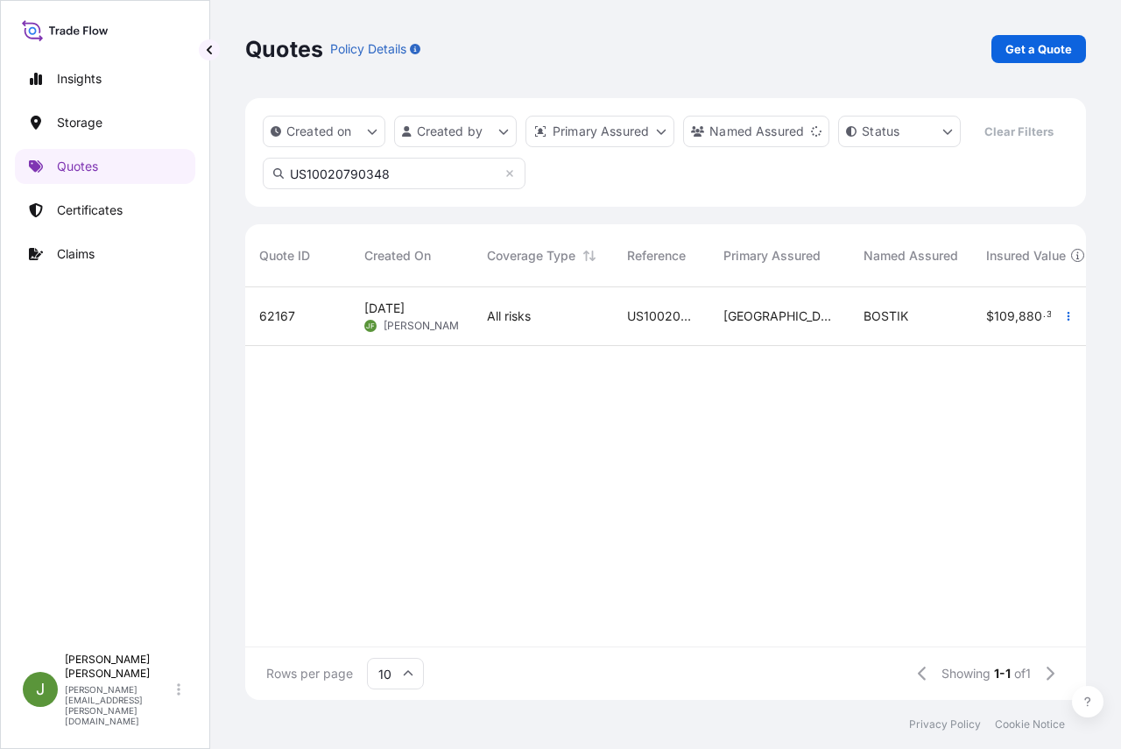
click at [644, 325] on span "US10020790348" at bounding box center [661, 316] width 68 height 18
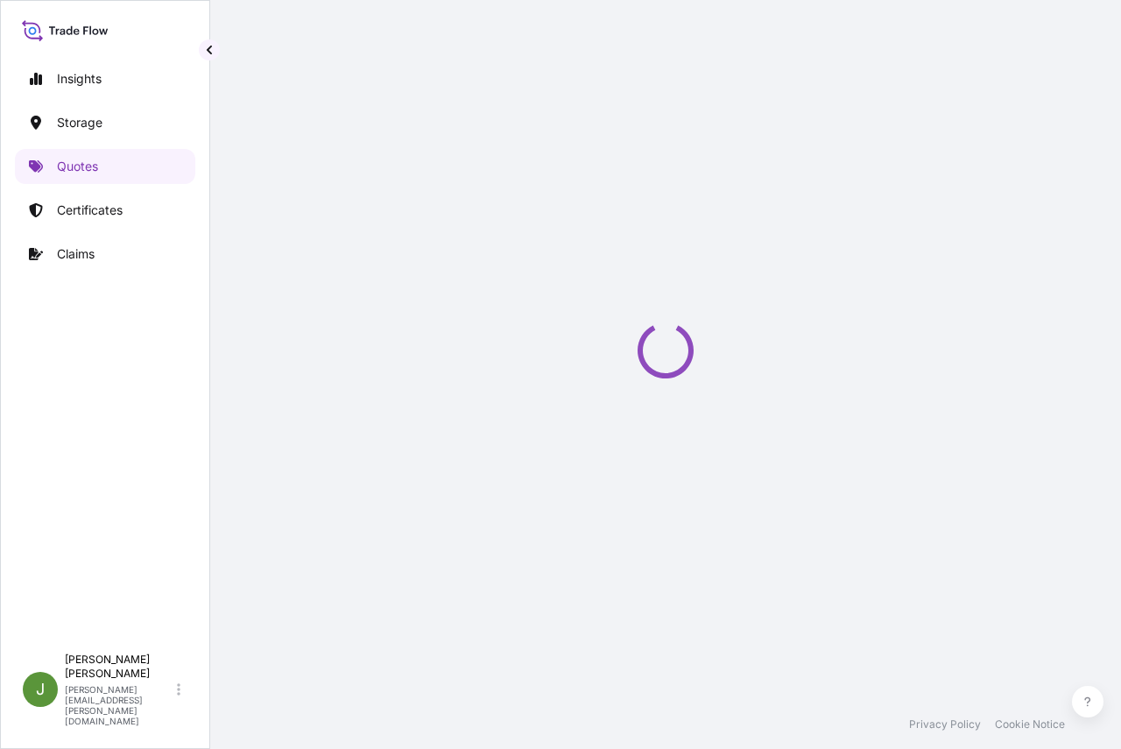
select select "Water"
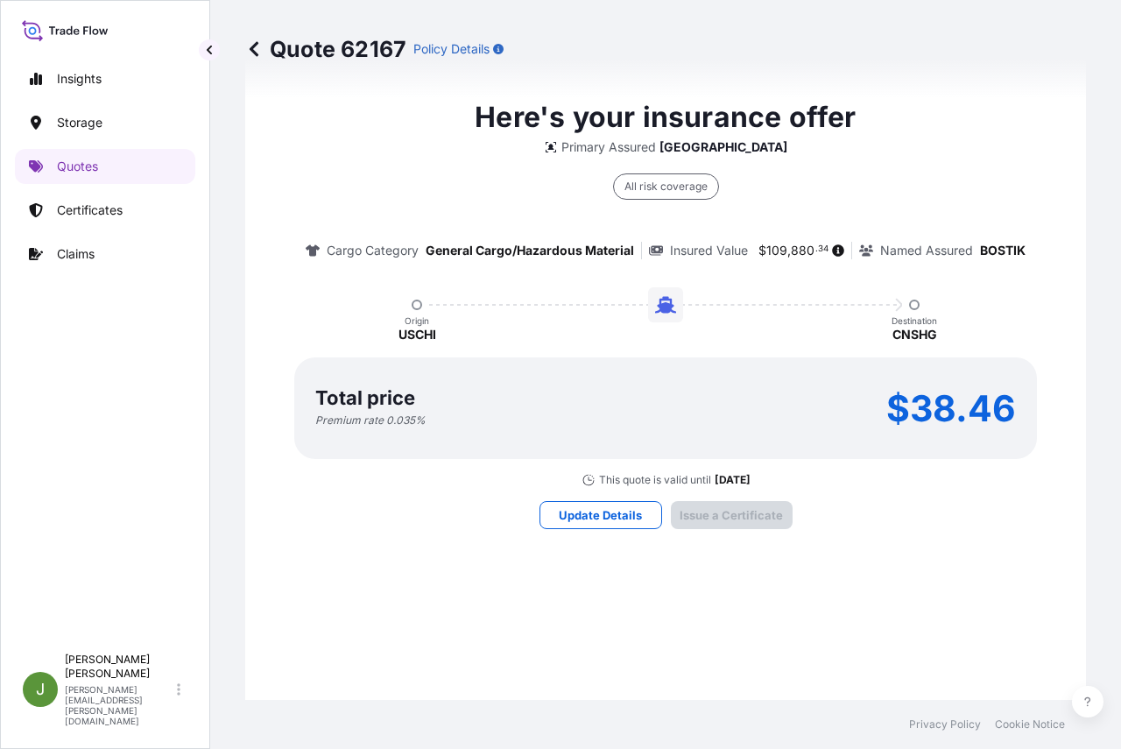
scroll to position [2679, 0]
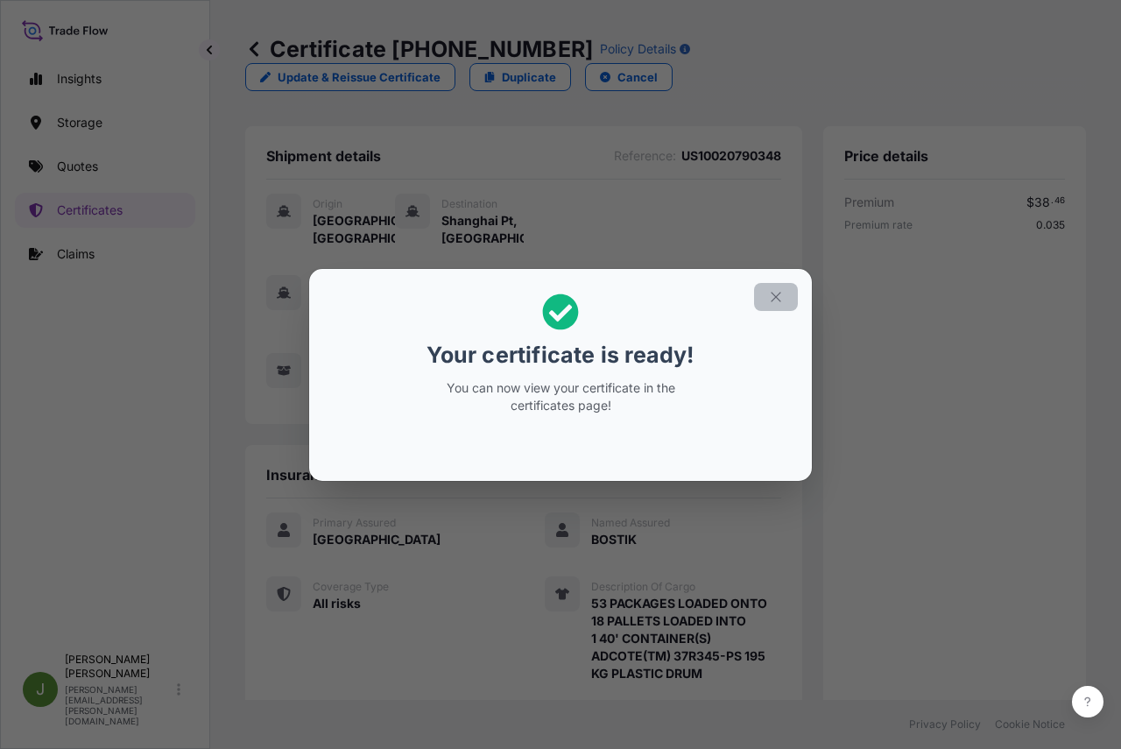
click at [773, 296] on icon "button" at bounding box center [776, 297] width 16 height 16
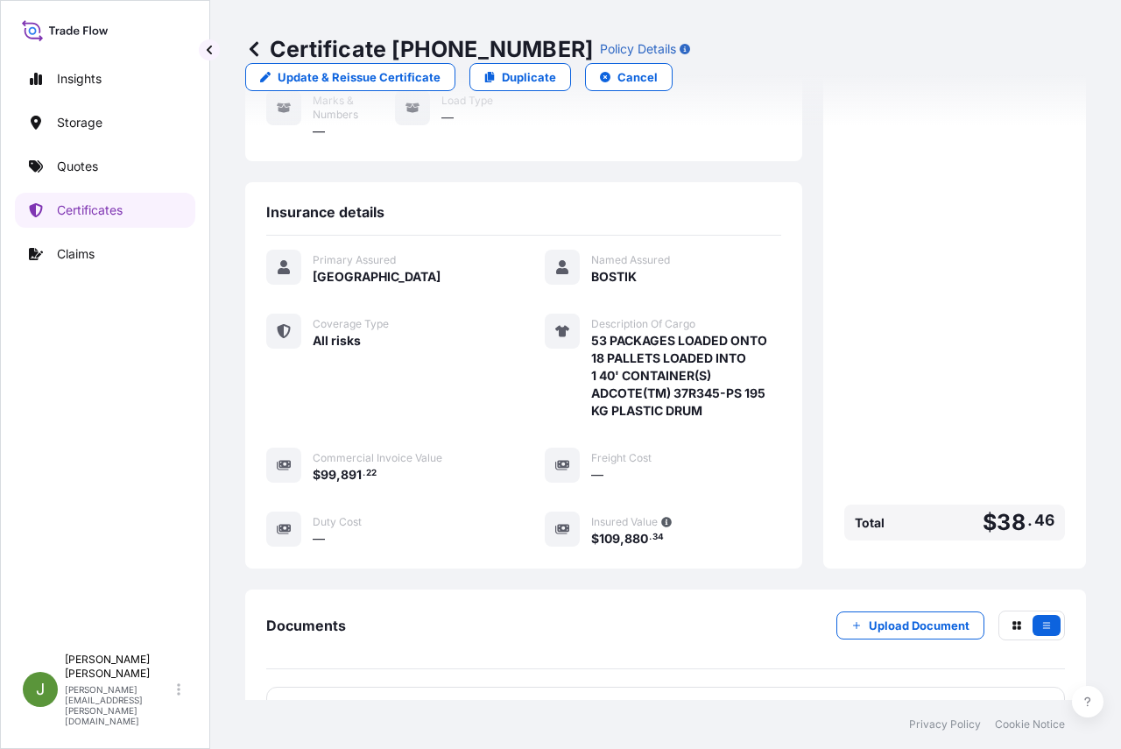
scroll to position [415, 0]
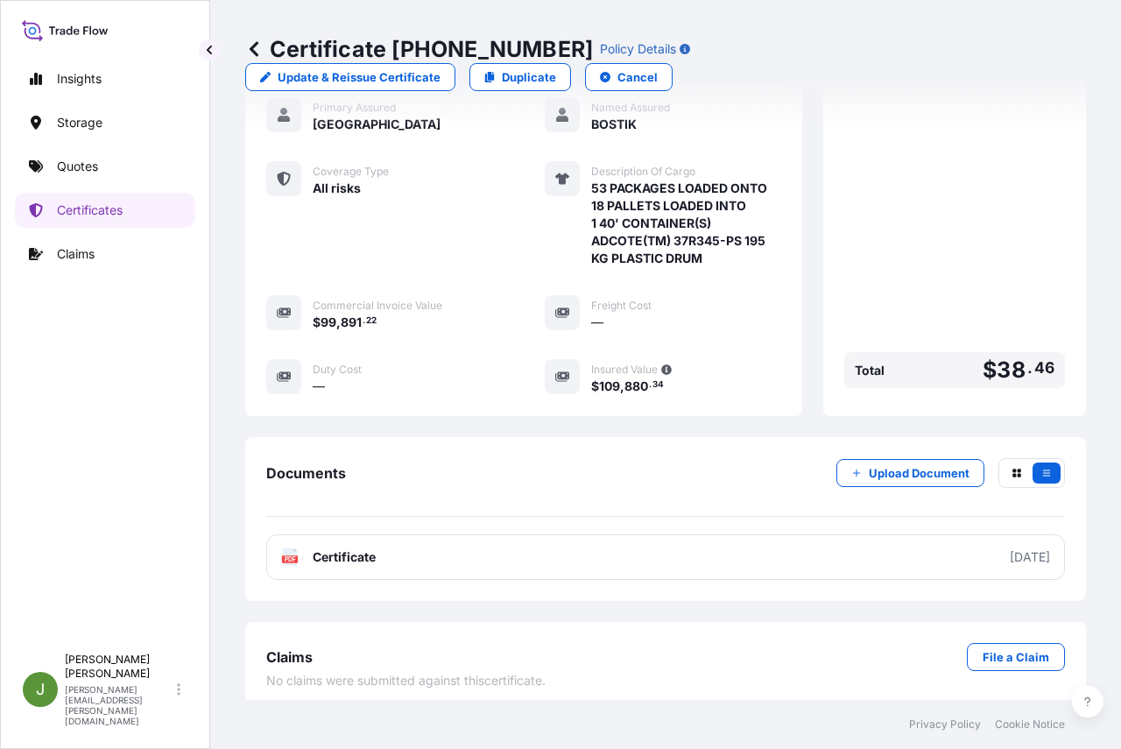
click at [681, 546] on link "PDF Certificate [DATE]" at bounding box center [665, 557] width 799 height 46
